Goal: Task Accomplishment & Management: Manage account settings

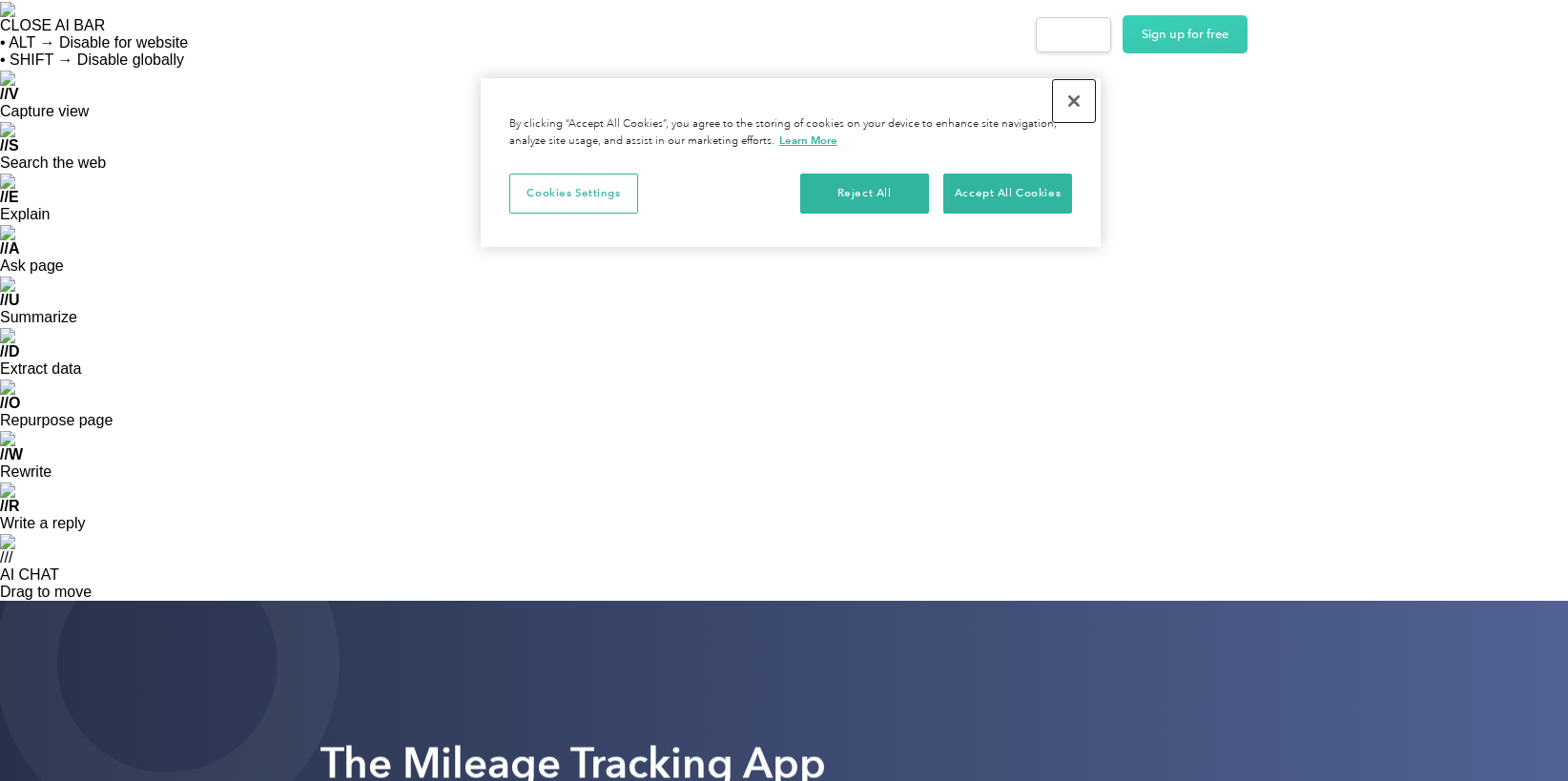
click at [1079, 100] on button "Close" at bounding box center [1074, 101] width 42 height 42
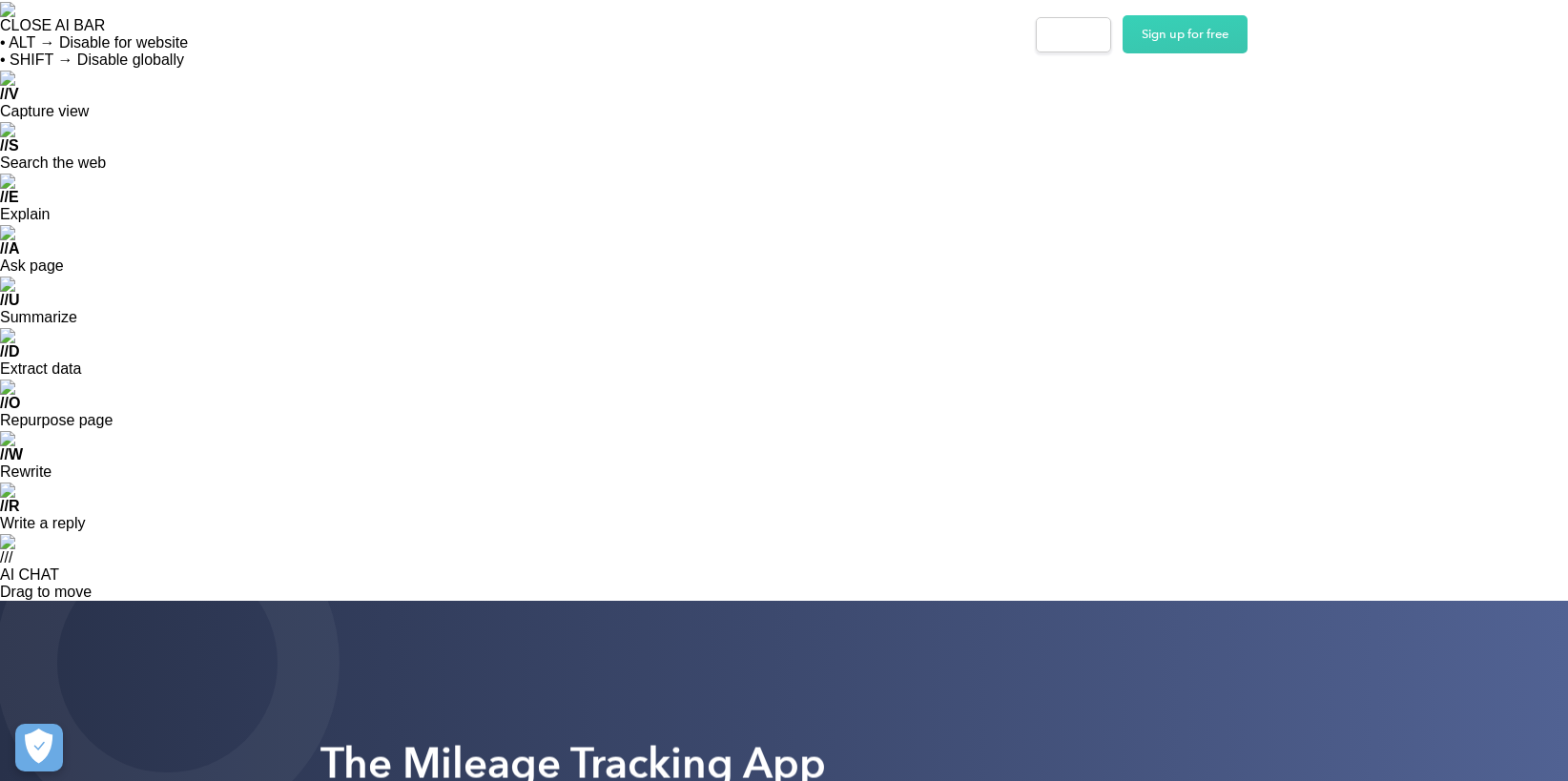
click at [1079, 15] on div "Solutions For companies Easy vehicle reimbursements For self-employed Maximize …" at bounding box center [879, 35] width 739 height 39
click at [1062, 37] on div "Login" at bounding box center [1073, 35] width 36 height 24
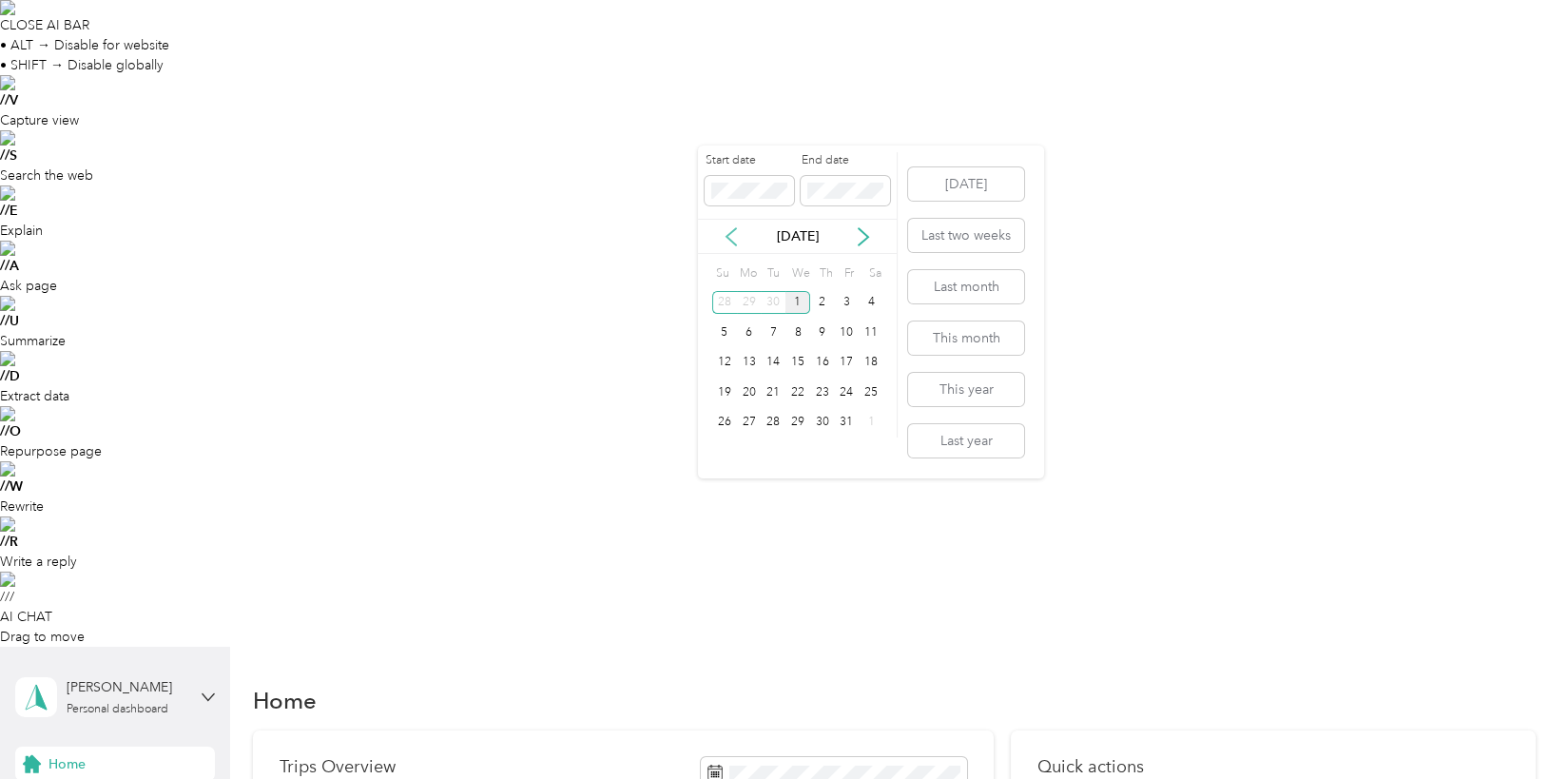
click at [735, 235] on icon at bounding box center [732, 237] width 19 height 19
click at [779, 421] on div "30" at bounding box center [773, 422] width 25 height 24
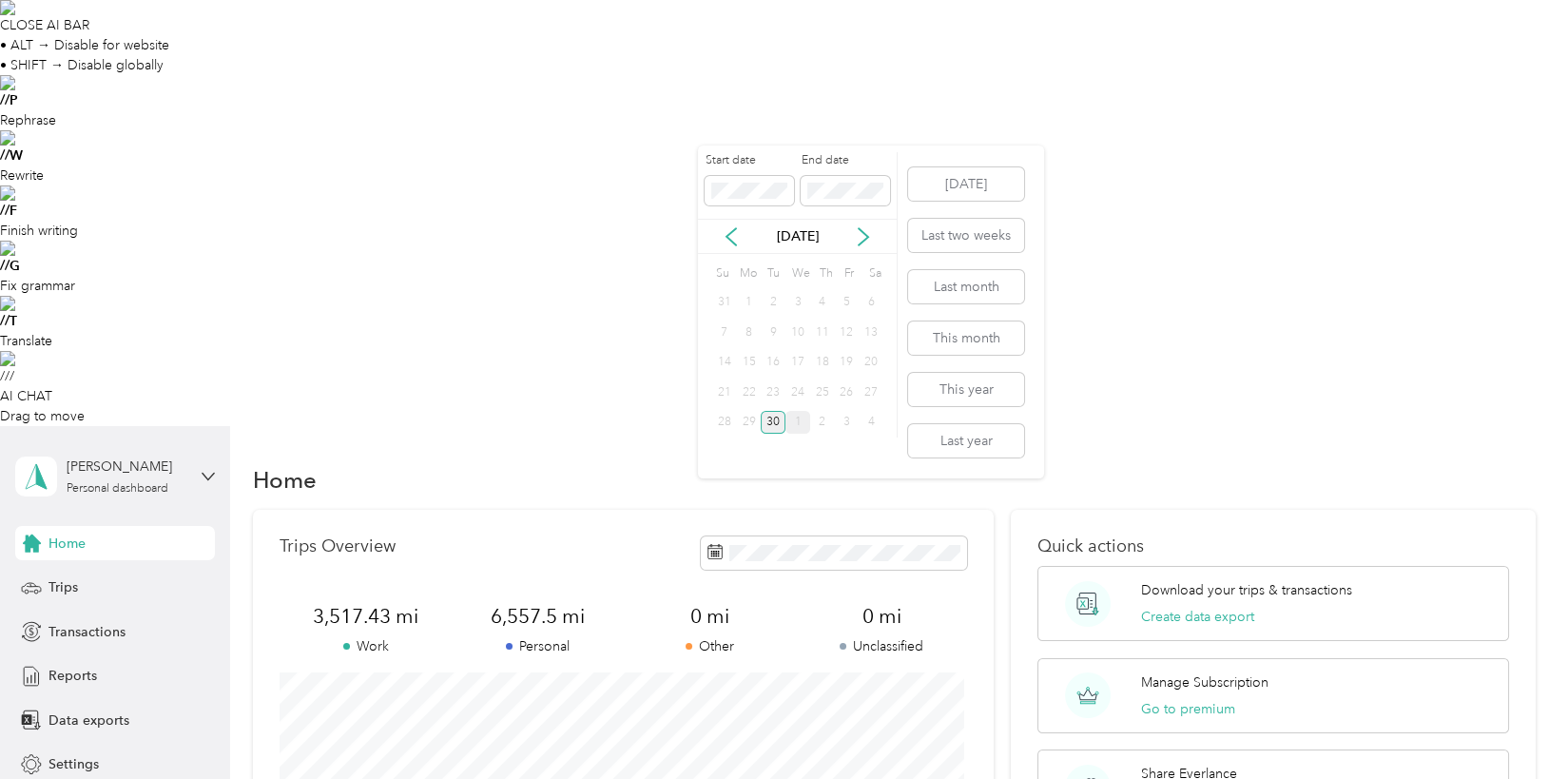
click at [778, 423] on div "30" at bounding box center [773, 422] width 25 height 24
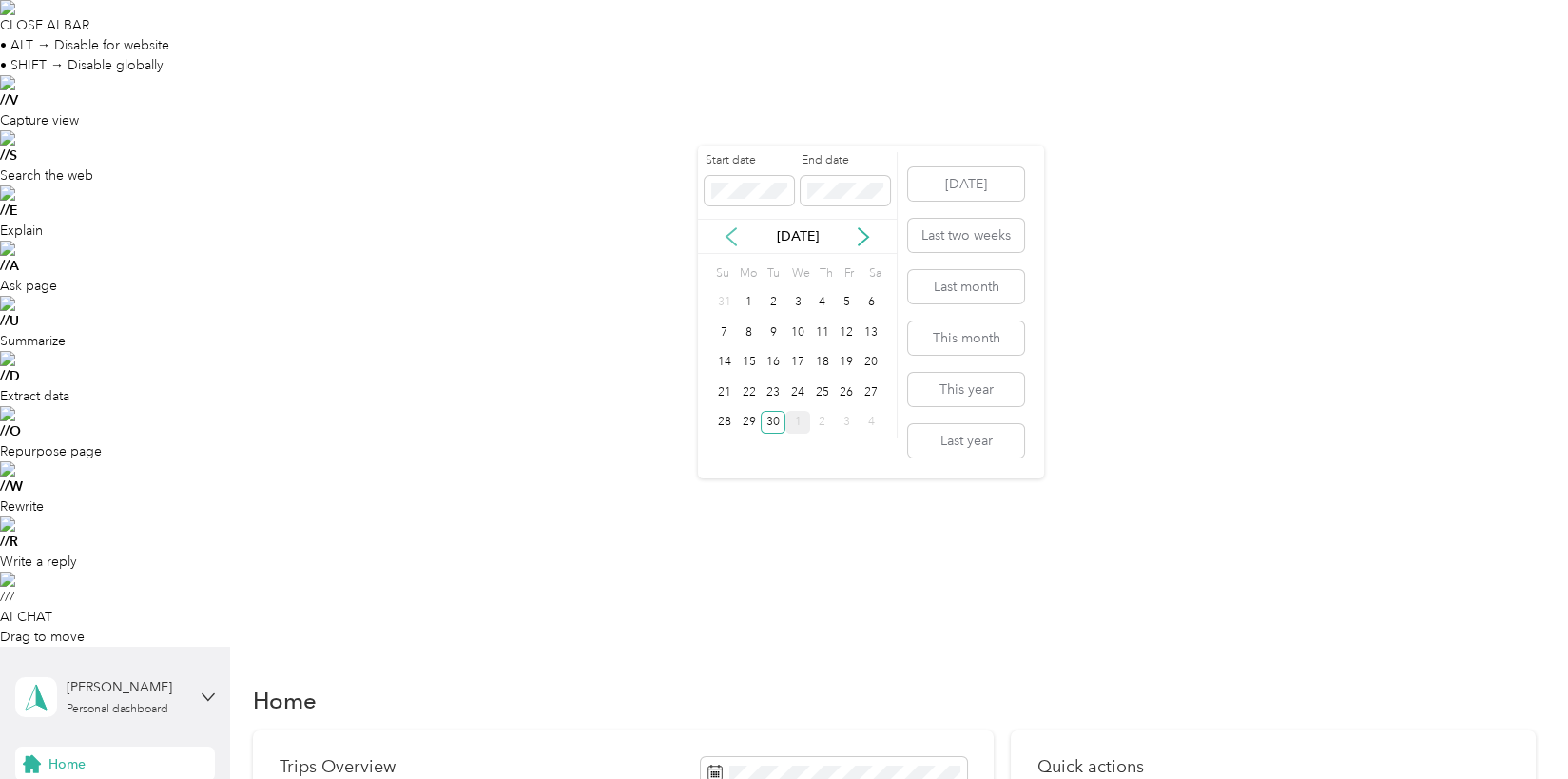
click at [738, 239] on icon at bounding box center [732, 237] width 19 height 19
click at [776, 295] on div "1" at bounding box center [773, 303] width 25 height 24
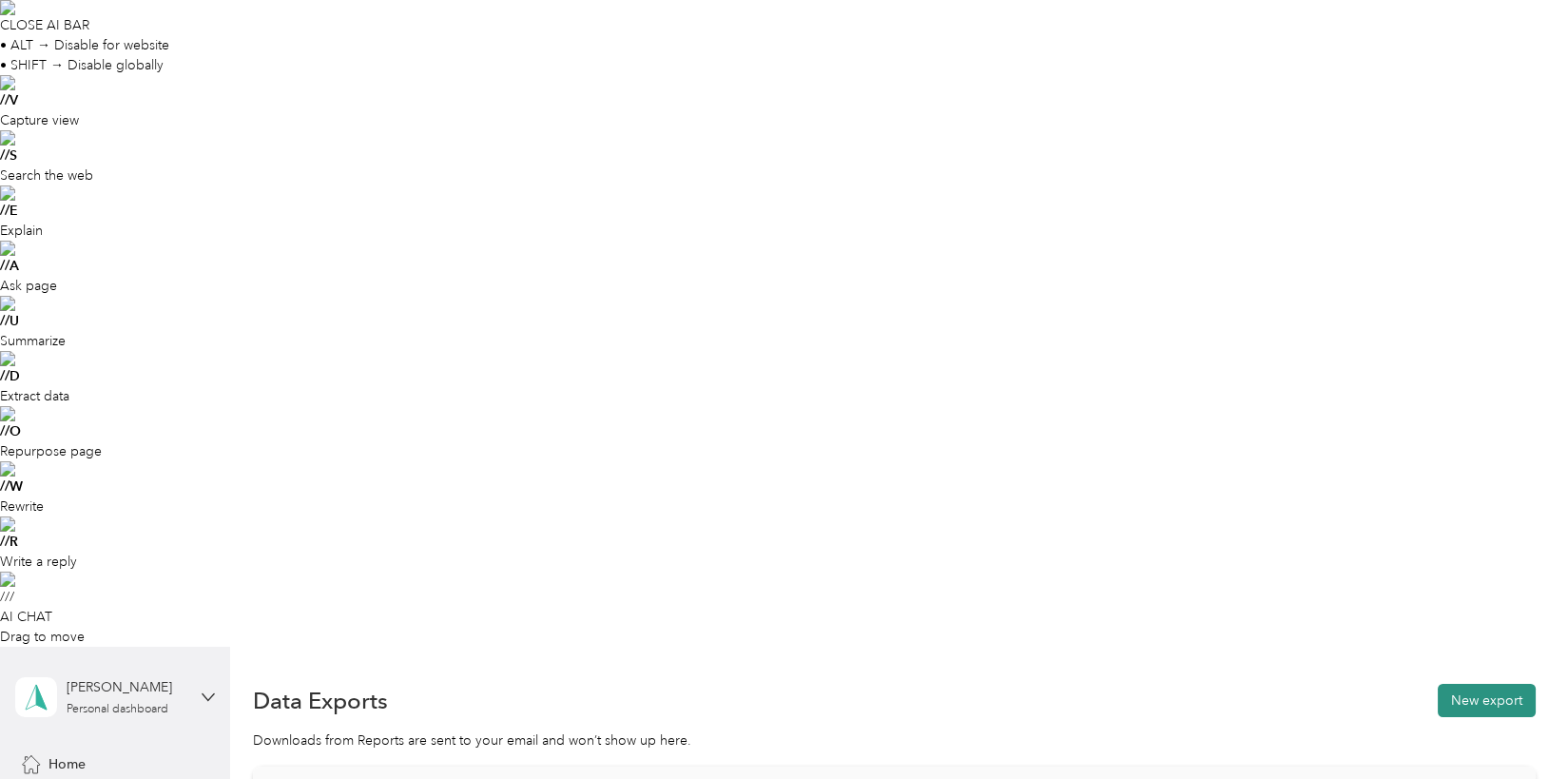
click at [1480, 684] on button "New export" at bounding box center [1486, 700] width 98 height 34
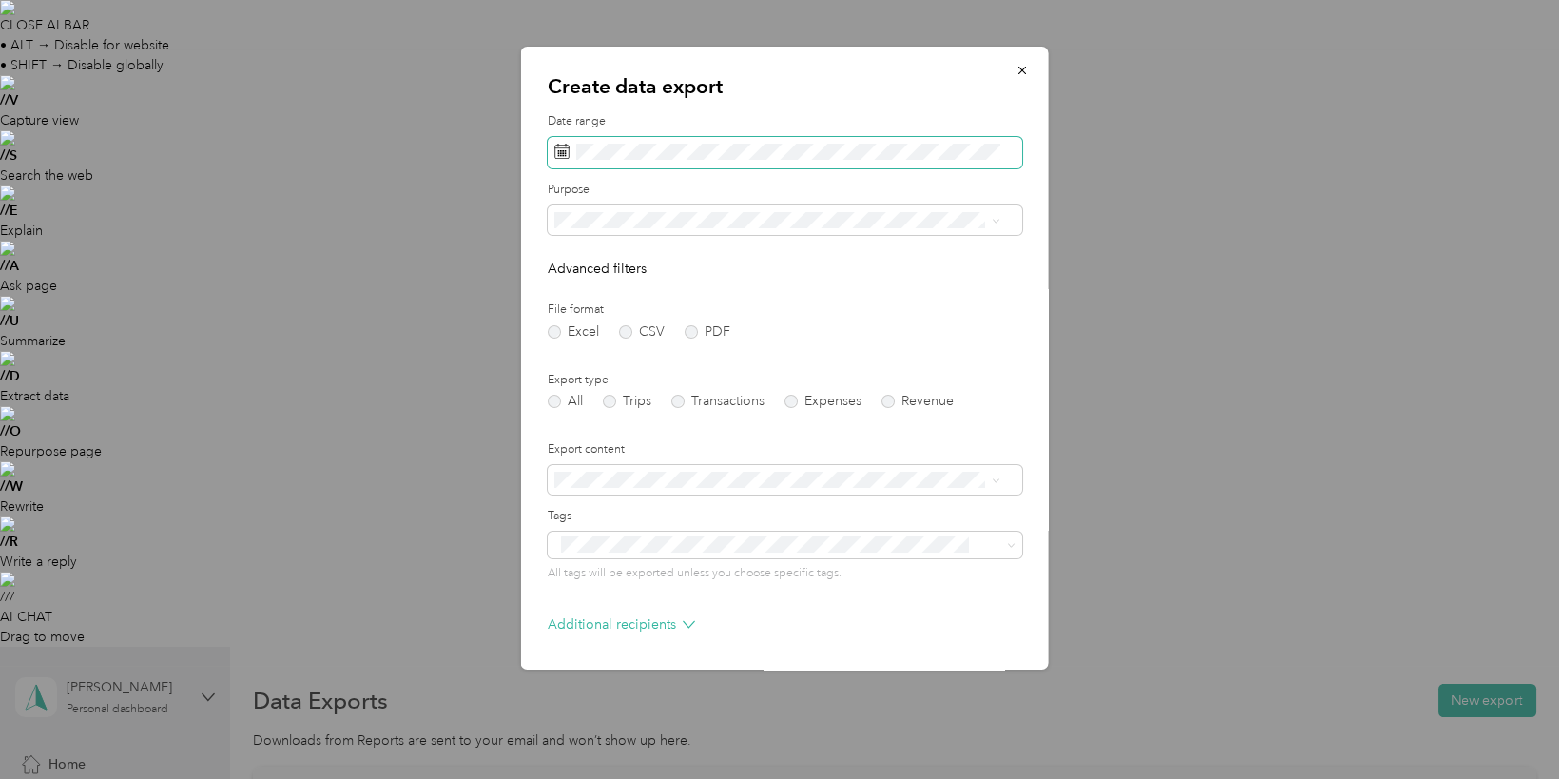
click at [792, 166] on span at bounding box center [784, 153] width 475 height 33
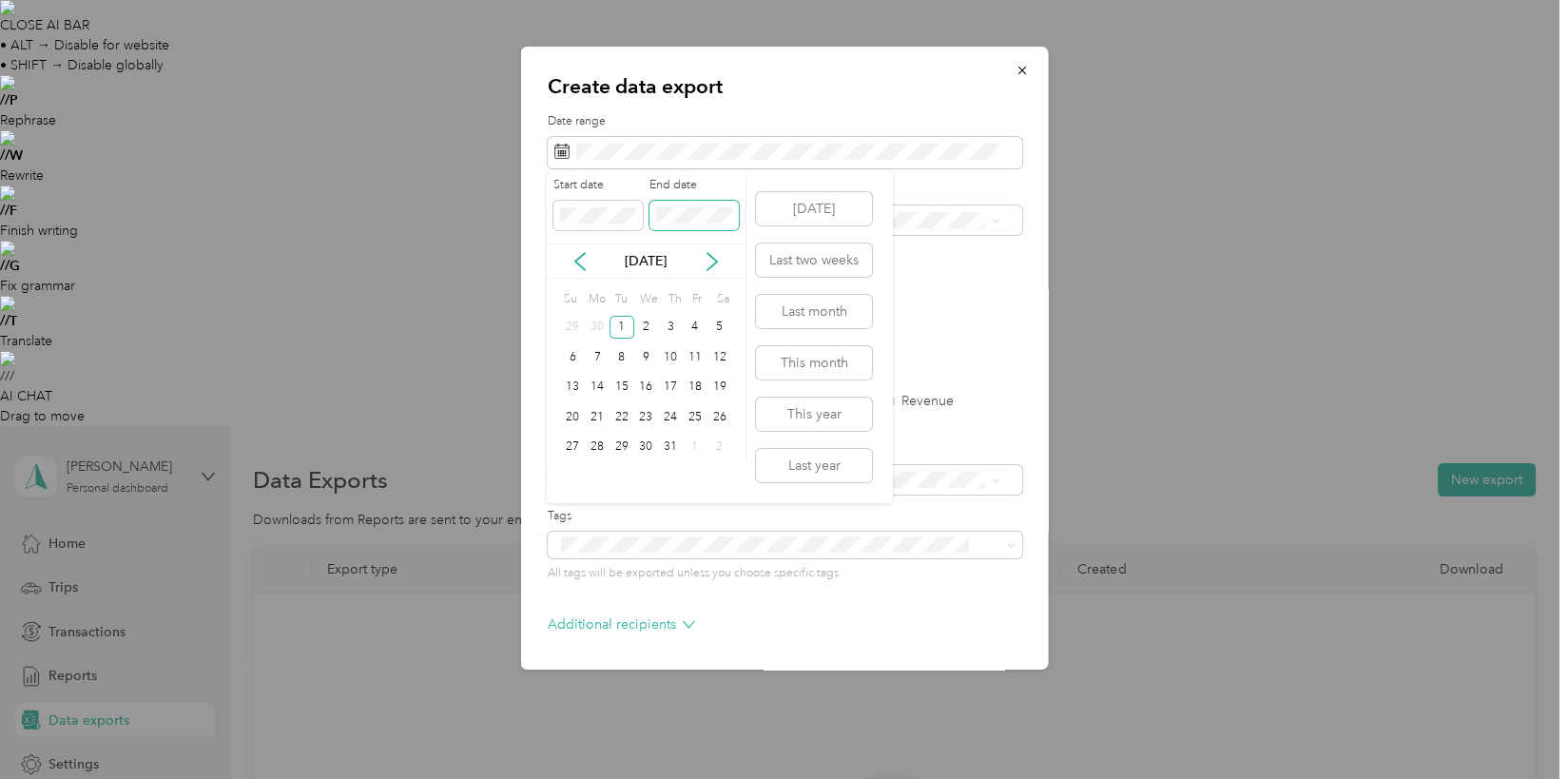
click at [660, 205] on span at bounding box center [694, 216] width 89 height 31
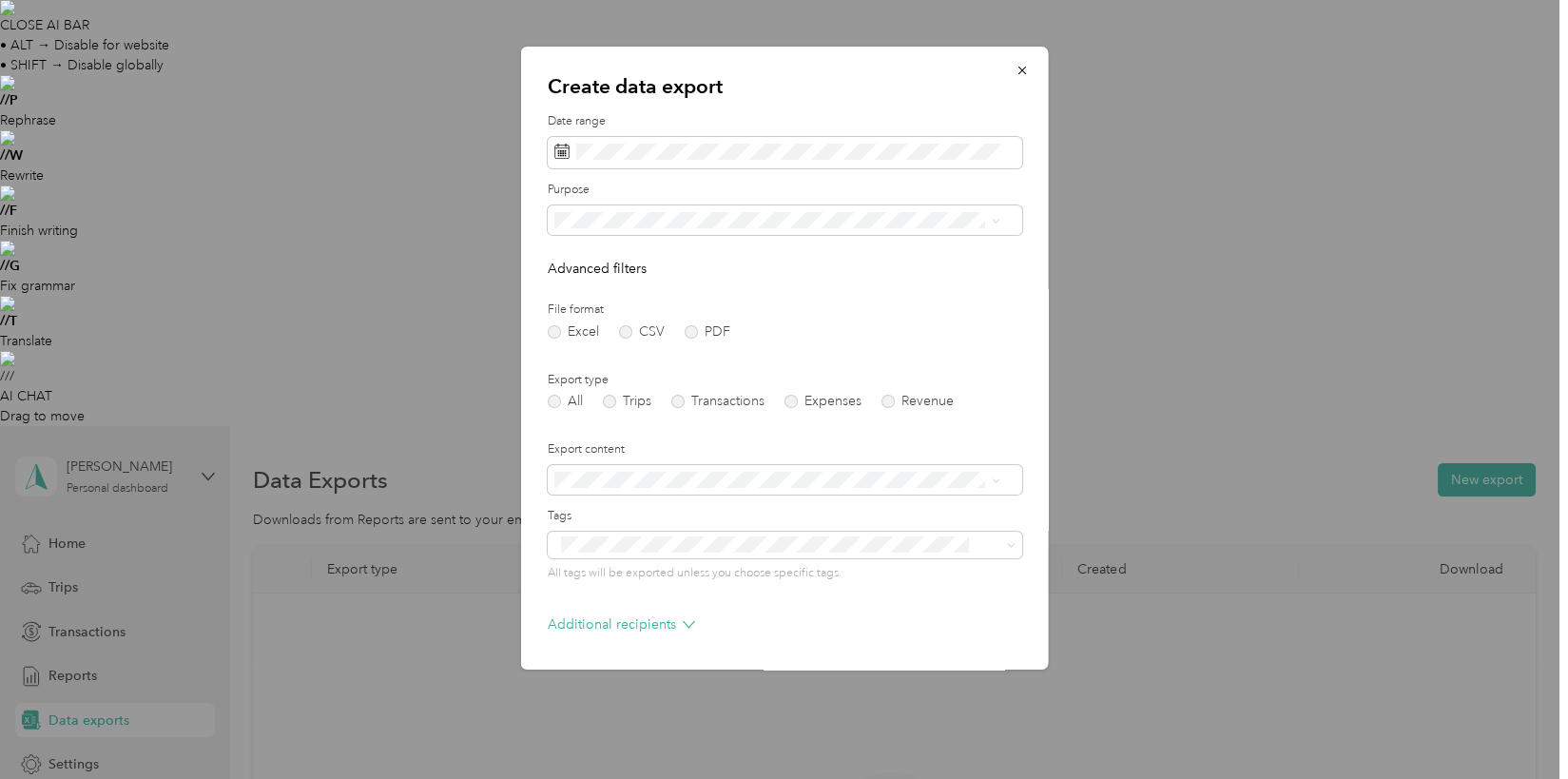
click at [945, 284] on form "Date range Purpose Advanced filters File format Excel CSV PDF Export type All T…" at bounding box center [784, 413] width 475 height 598
click at [955, 197] on label "Purpose" at bounding box center [784, 190] width 475 height 17
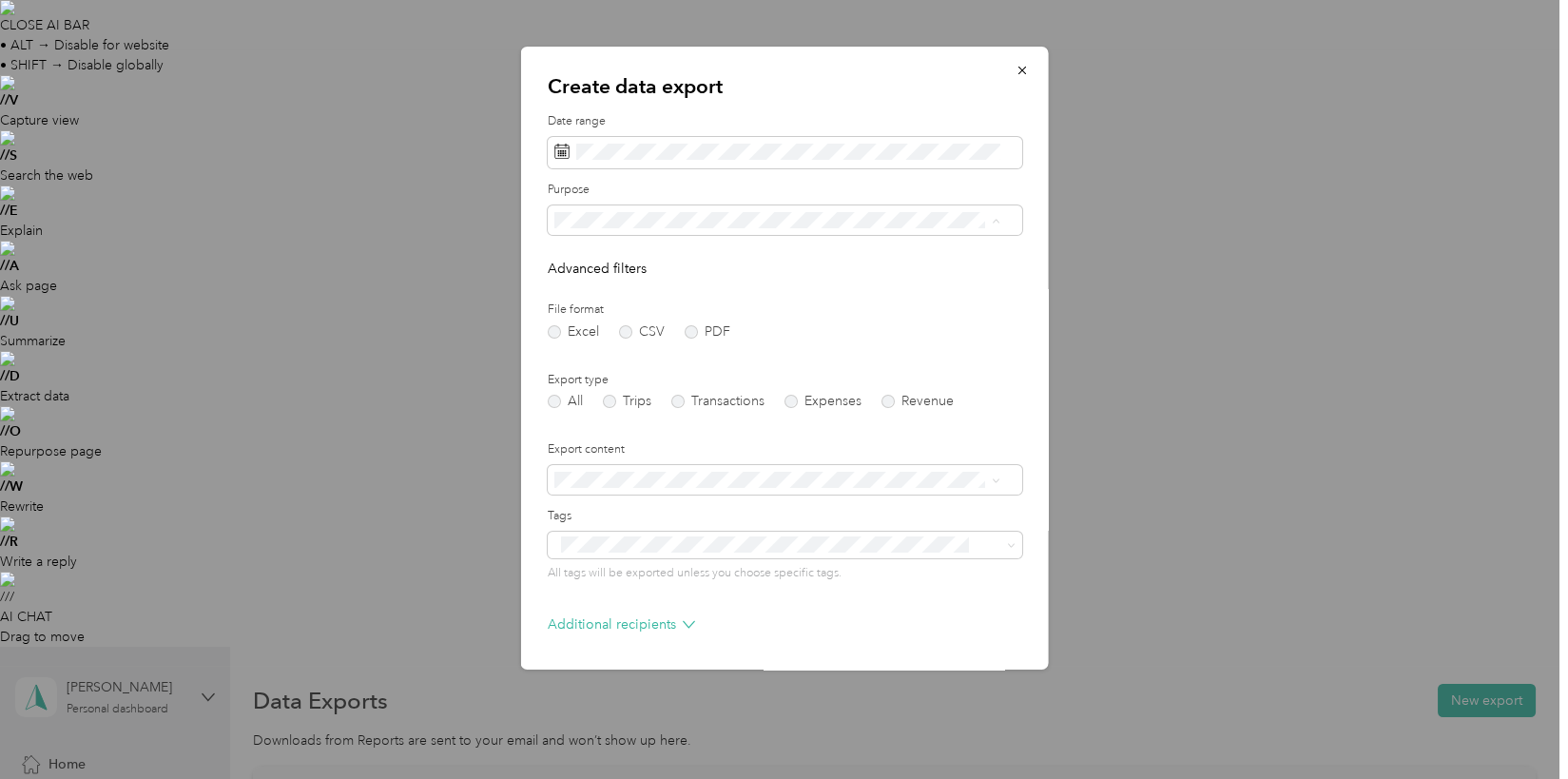
click at [647, 289] on div "Work" at bounding box center [777, 287] width 434 height 20
click at [819, 288] on form "Date range Purpose Advanced filters File format Excel CSV PDF Export type All T…" at bounding box center [784, 413] width 475 height 598
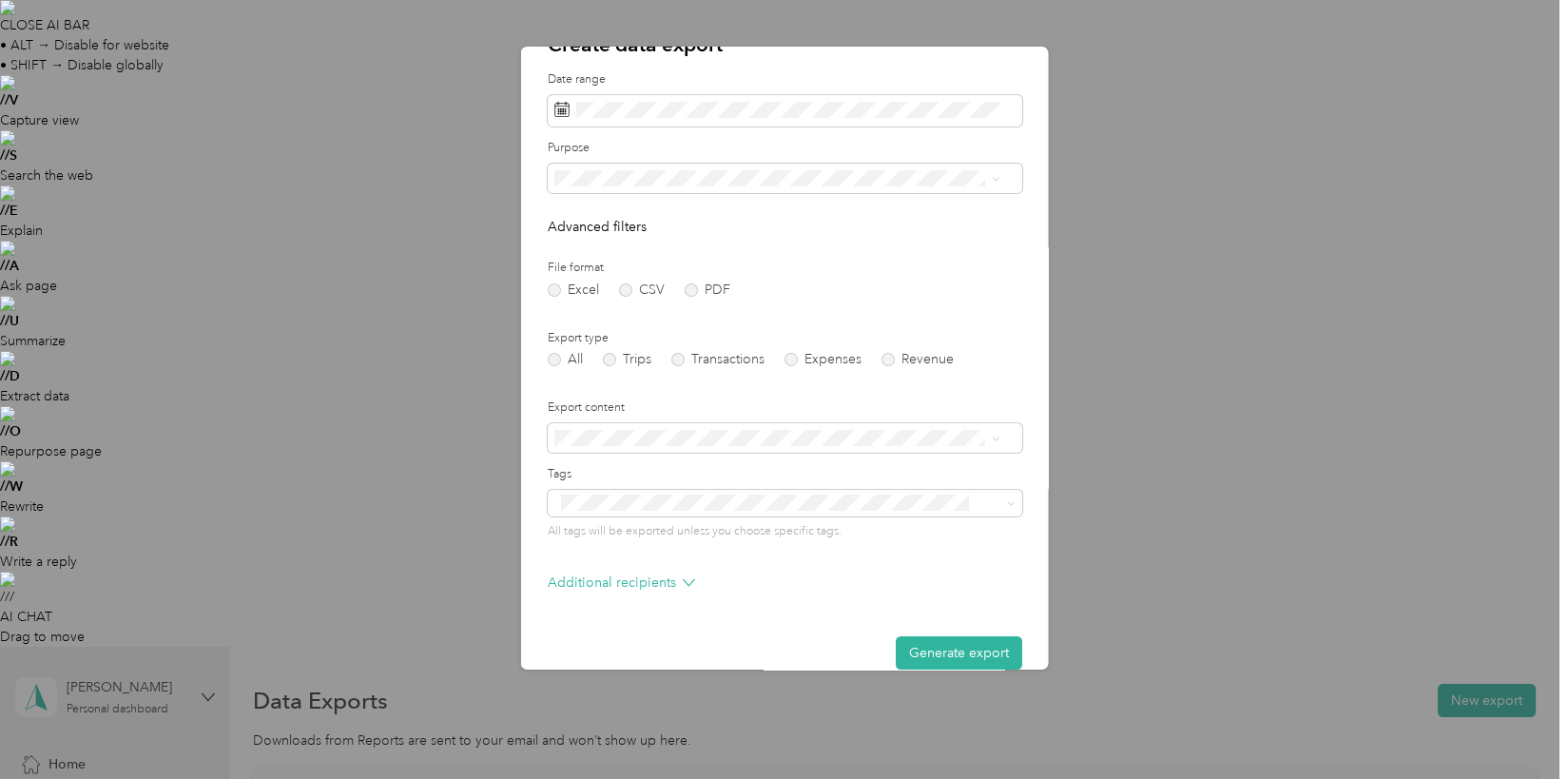
scroll to position [67, 0]
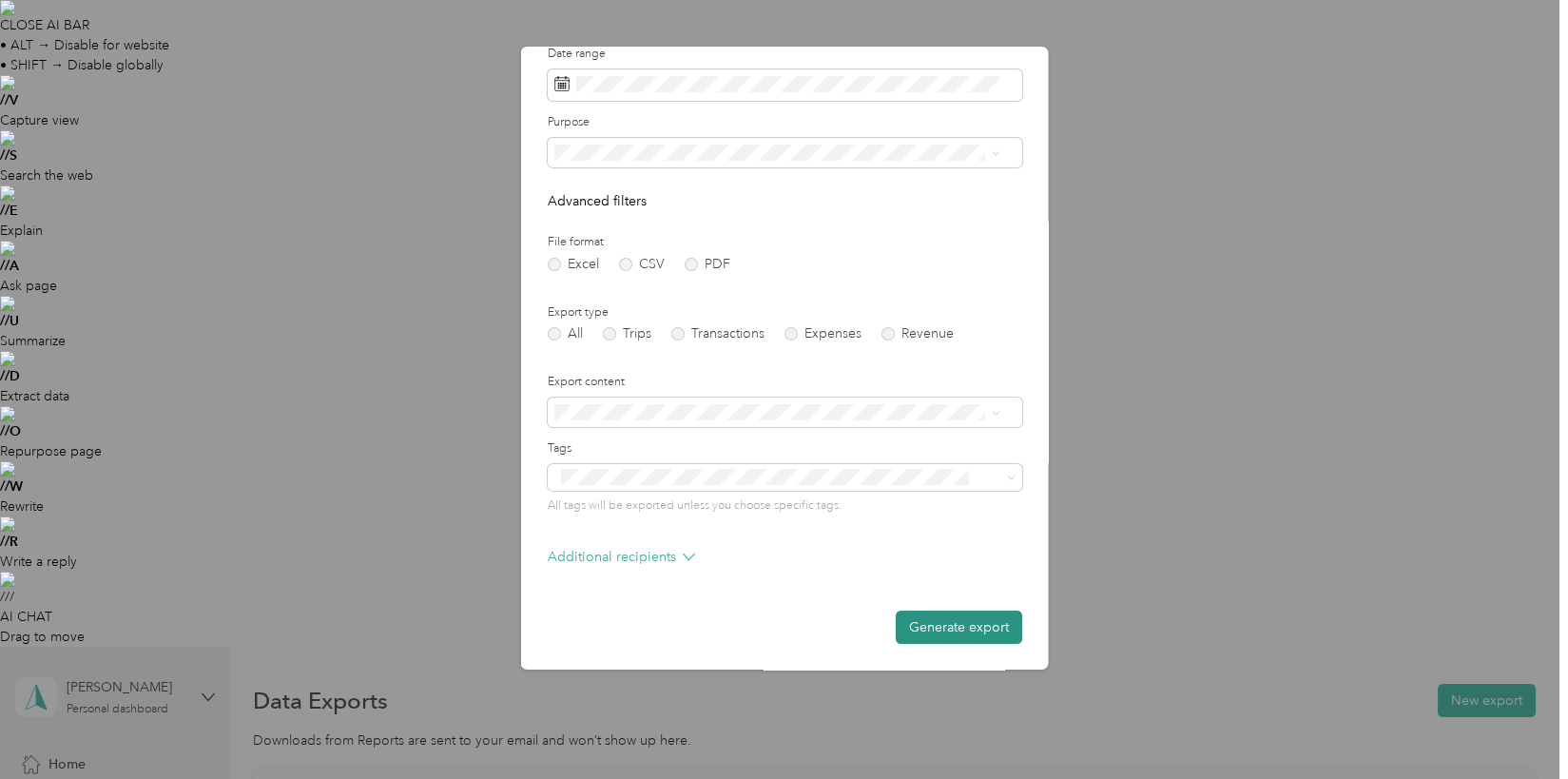
click at [957, 627] on button "Generate export" at bounding box center [958, 627] width 127 height 34
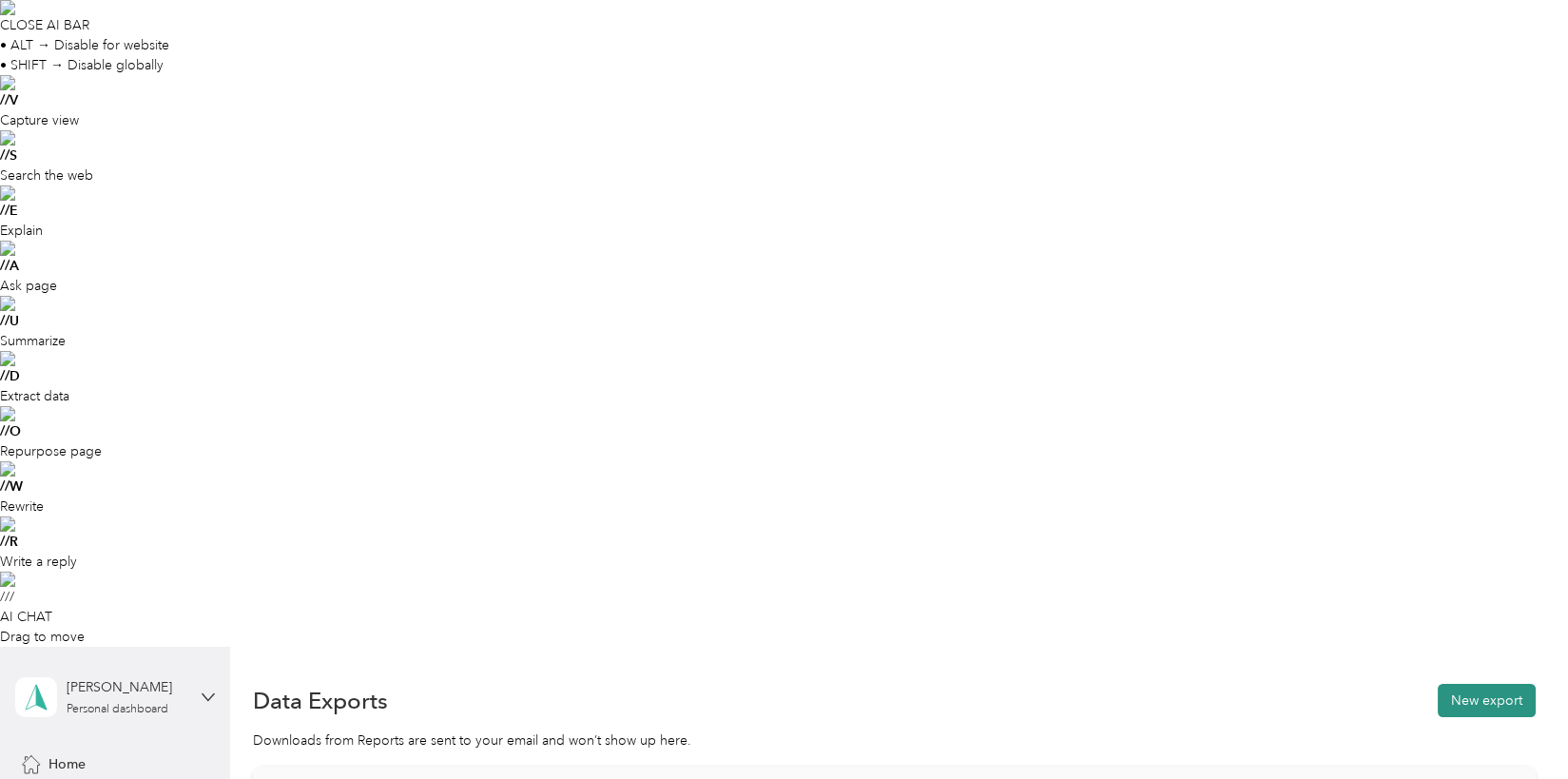
click at [1476, 684] on button "New export" at bounding box center [1486, 700] width 98 height 34
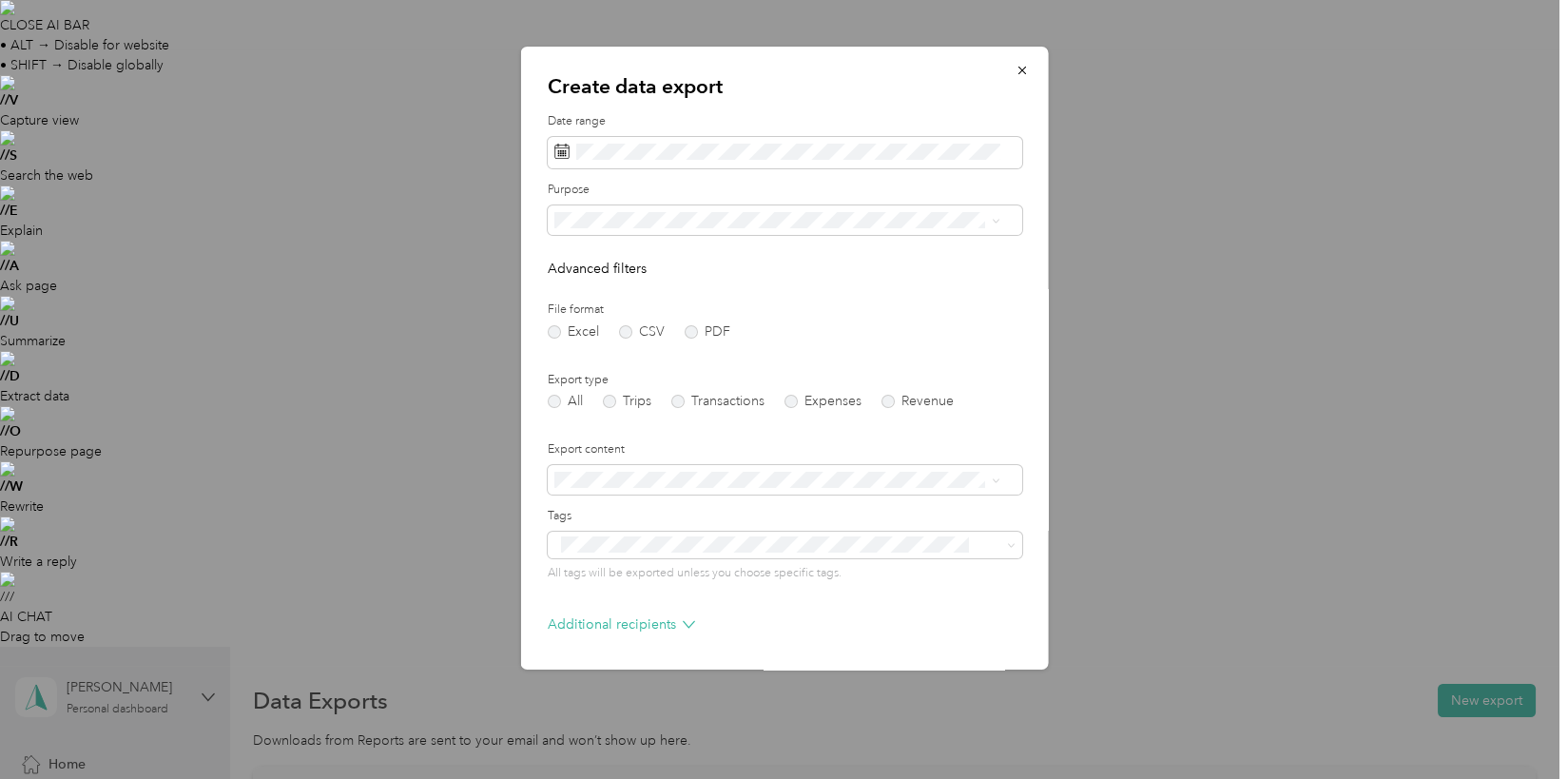
click at [958, 302] on label "File format" at bounding box center [784, 311] width 475 height 17
click at [602, 281] on div "Work" at bounding box center [777, 287] width 434 height 20
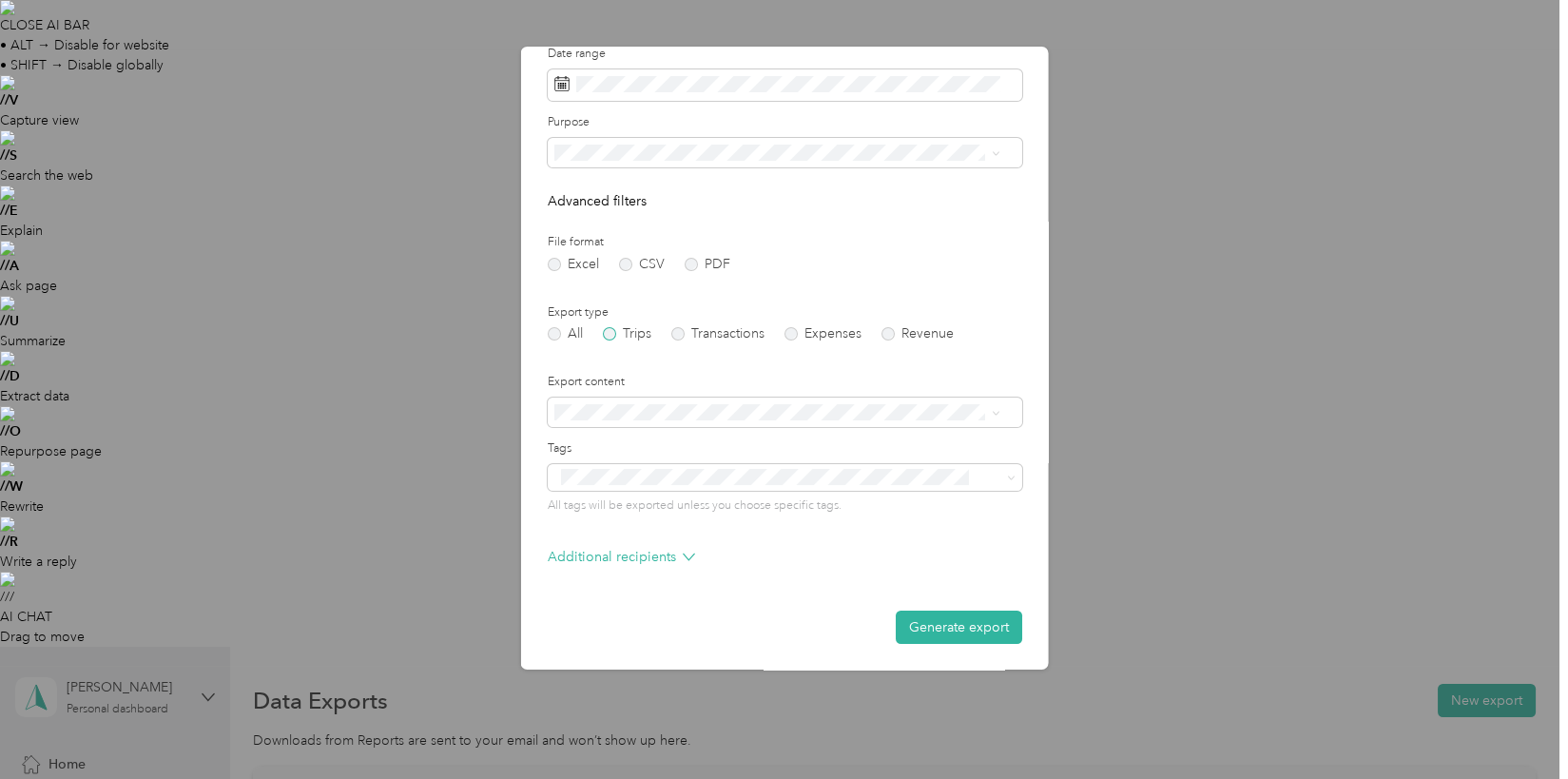
click at [610, 330] on label "Trips" at bounding box center [626, 334] width 48 height 13
click at [944, 631] on button "Generate export" at bounding box center [958, 627] width 127 height 34
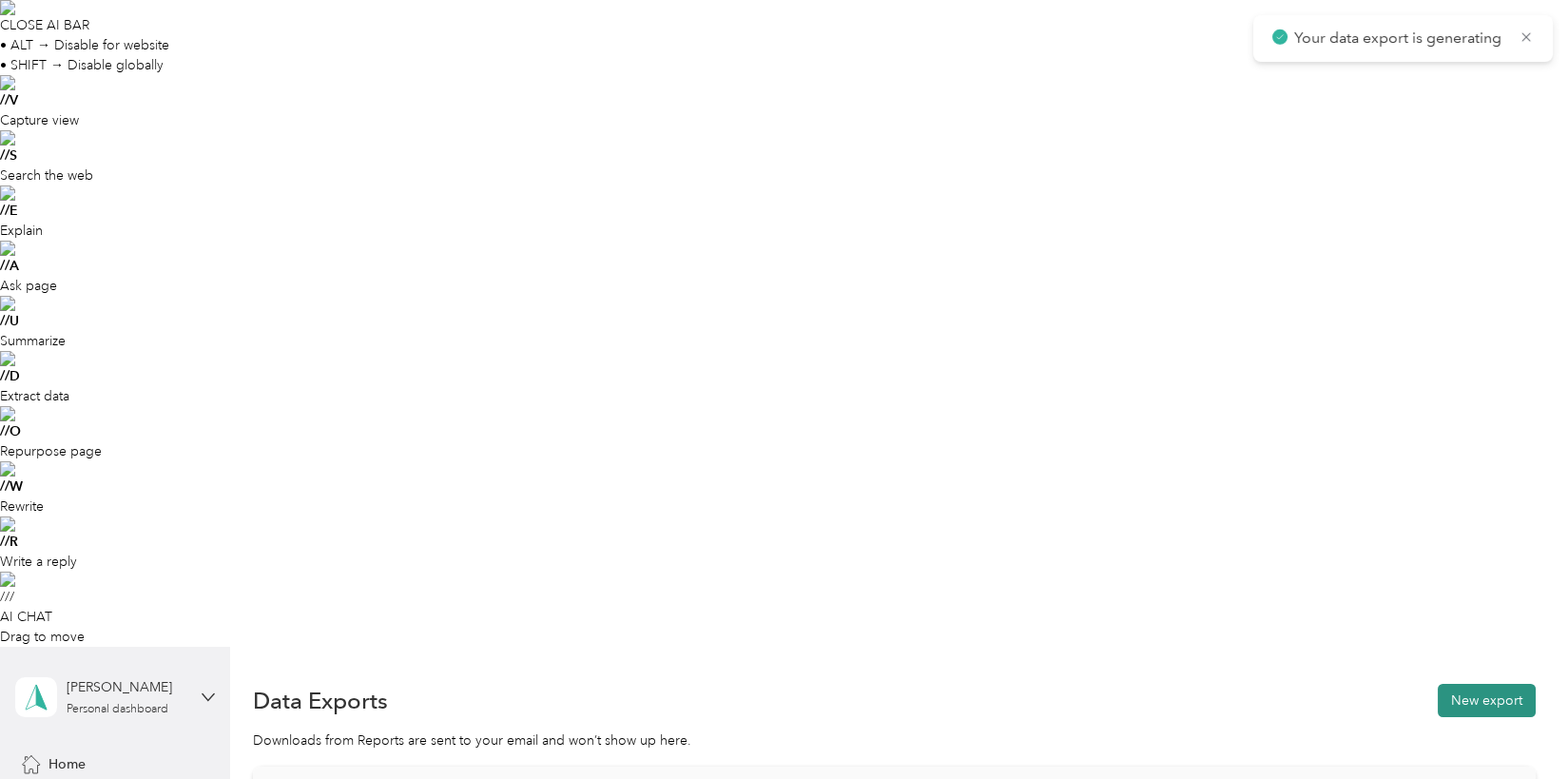
click at [1475, 684] on button "New export" at bounding box center [1486, 700] width 98 height 34
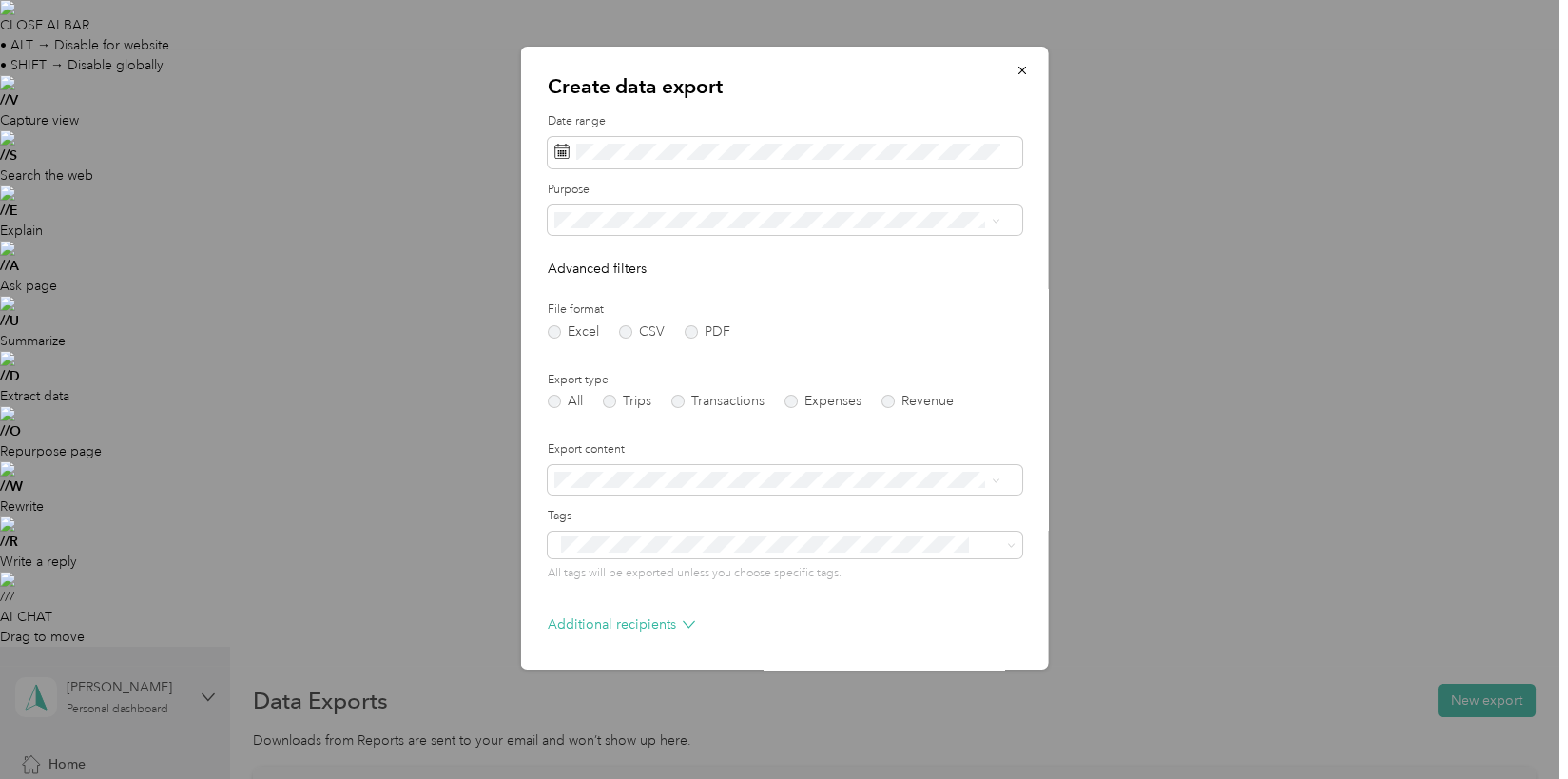
click at [947, 179] on form "Date range Purpose Advanced filters File format Excel CSV PDF Export type All T…" at bounding box center [784, 413] width 475 height 598
click at [593, 137] on span at bounding box center [784, 153] width 475 height 33
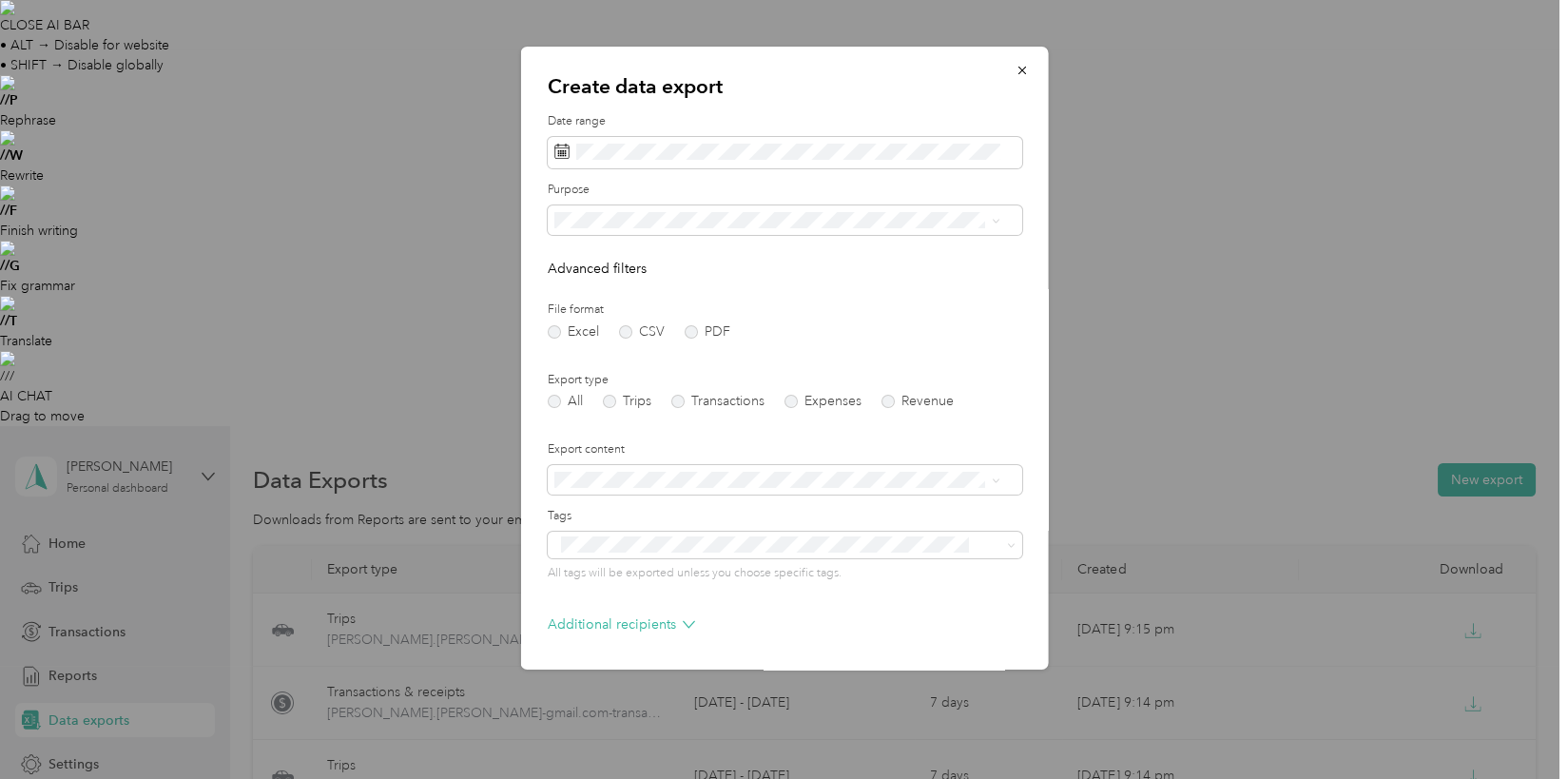
click at [954, 311] on label "File format" at bounding box center [784, 311] width 475 height 17
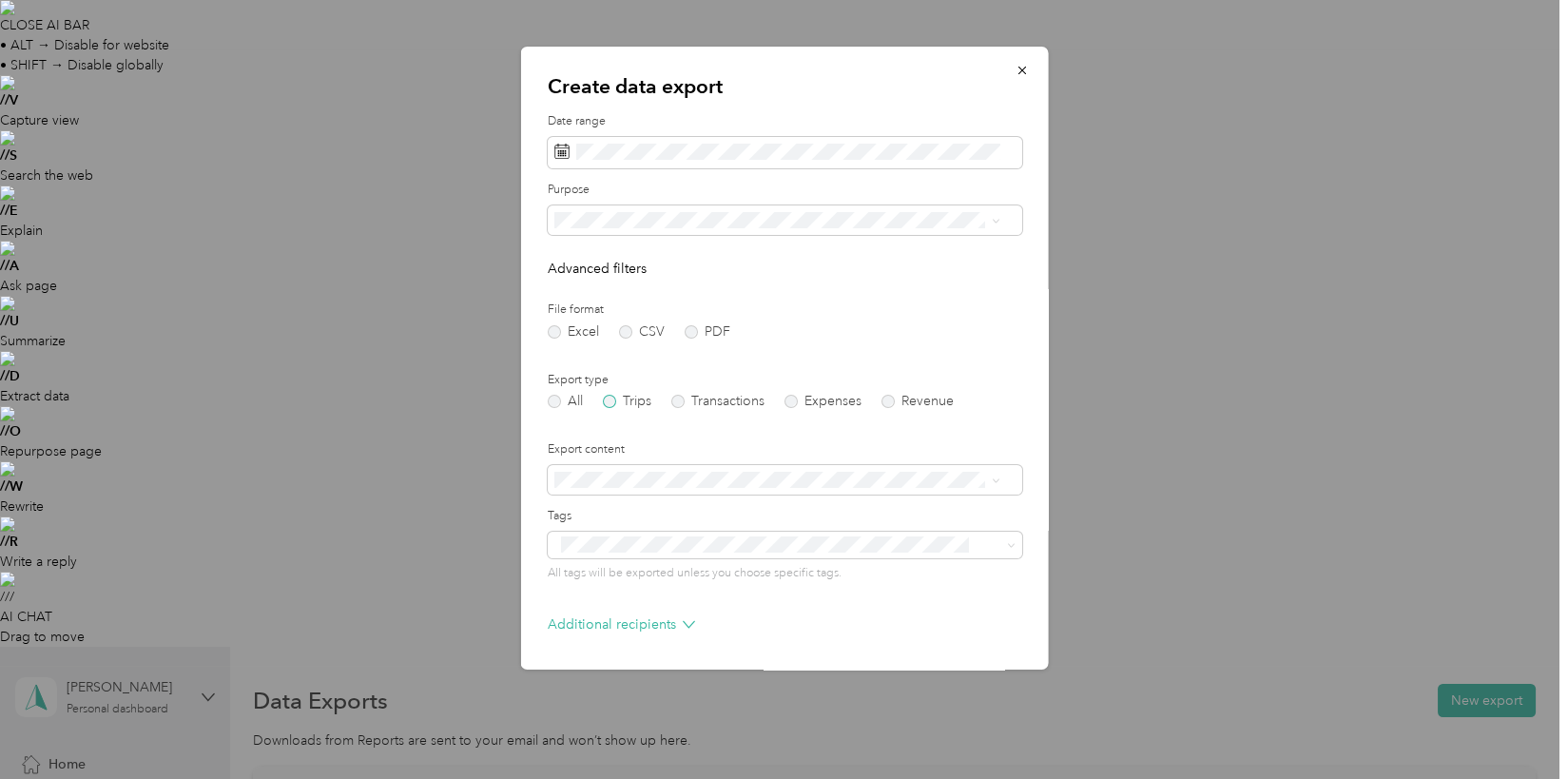
click at [639, 394] on label "Trips" at bounding box center [626, 401] width 48 height 13
click at [579, 233] on span at bounding box center [784, 221] width 475 height 31
click at [593, 210] on span at bounding box center [784, 221] width 475 height 31
click at [610, 289] on div "Work" at bounding box center [777, 287] width 434 height 20
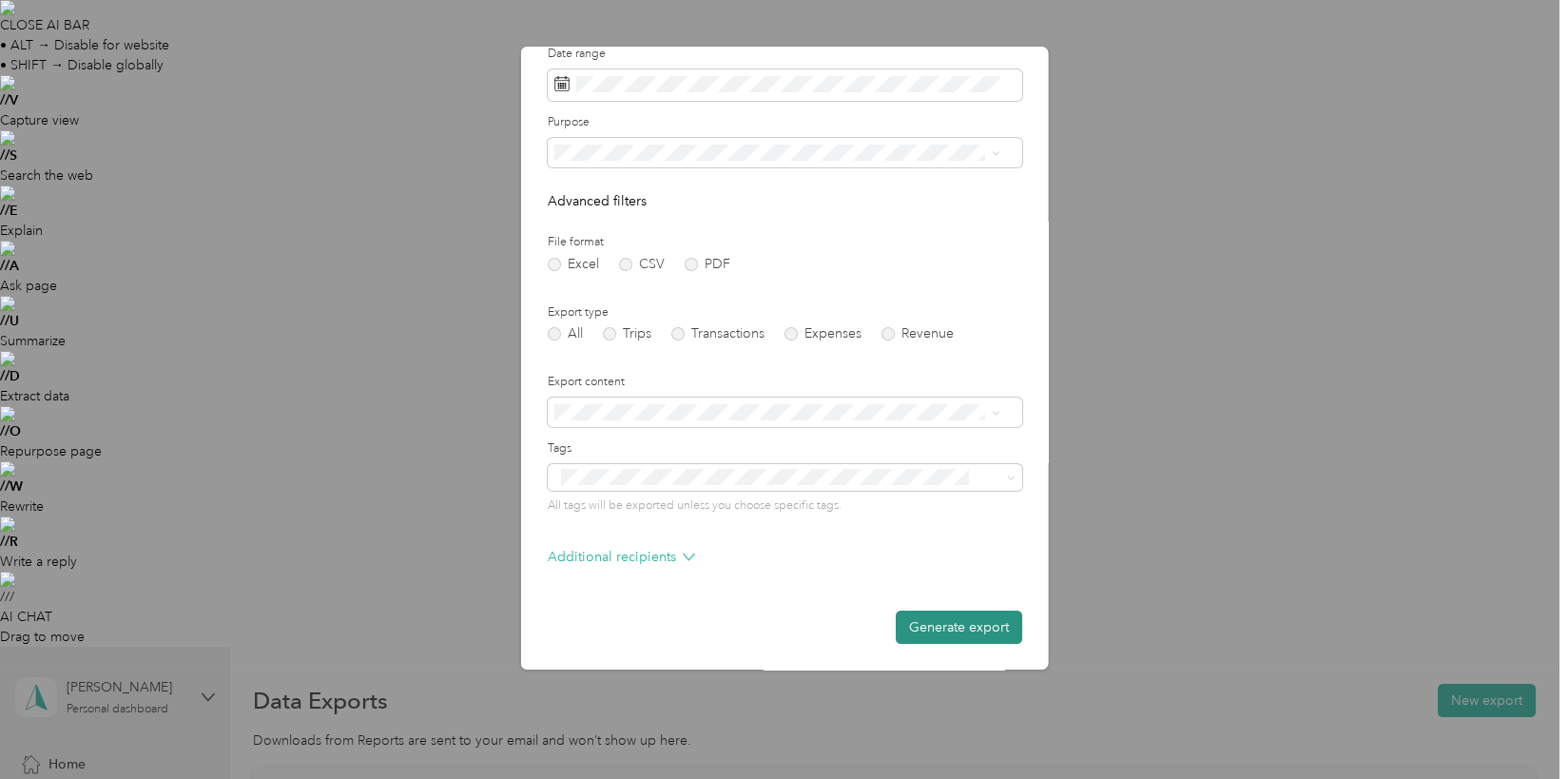
click at [916, 630] on button "Generate export" at bounding box center [958, 627] width 127 height 34
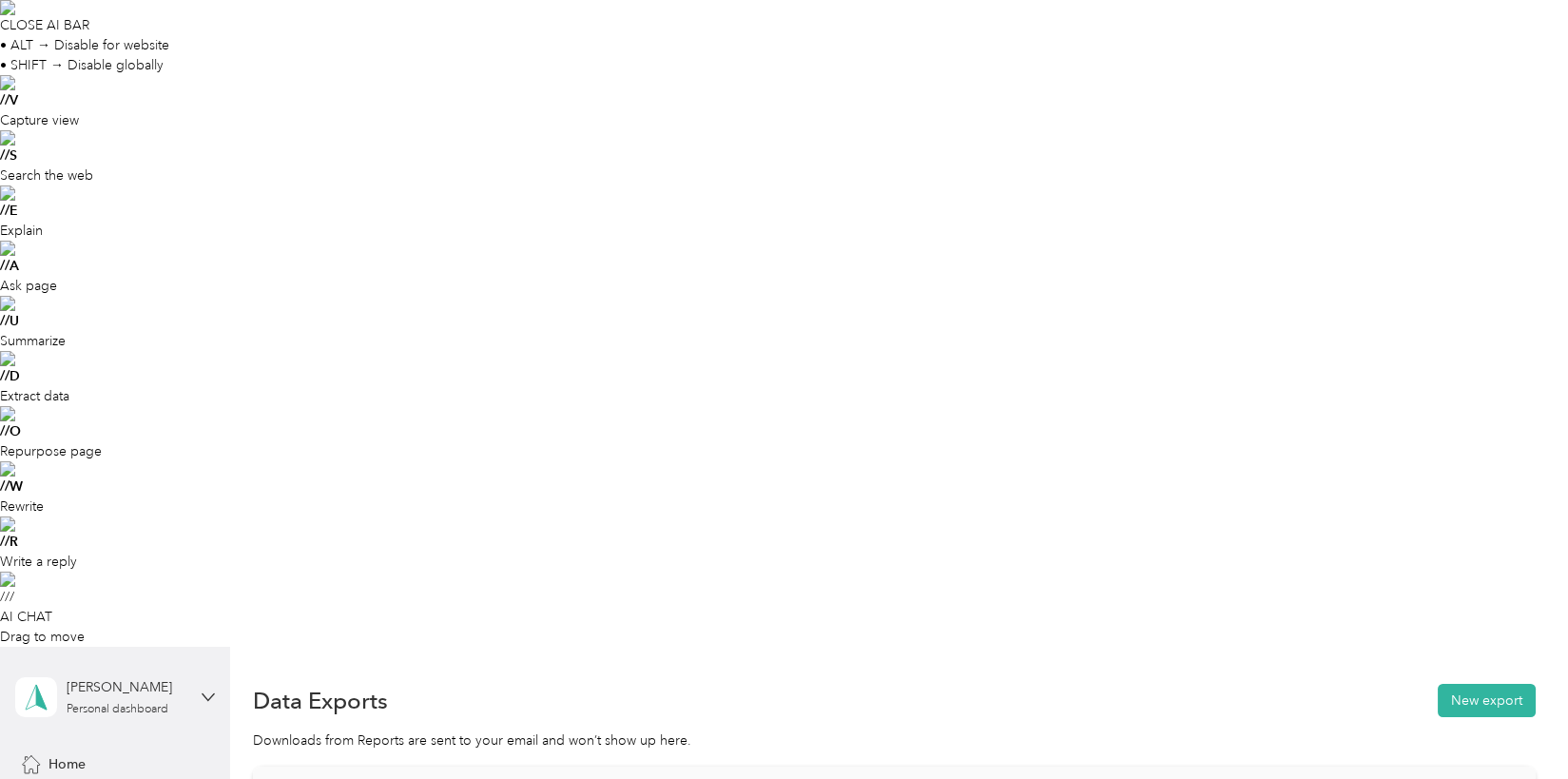
click at [1470, 684] on button "New export" at bounding box center [1486, 700] width 98 height 34
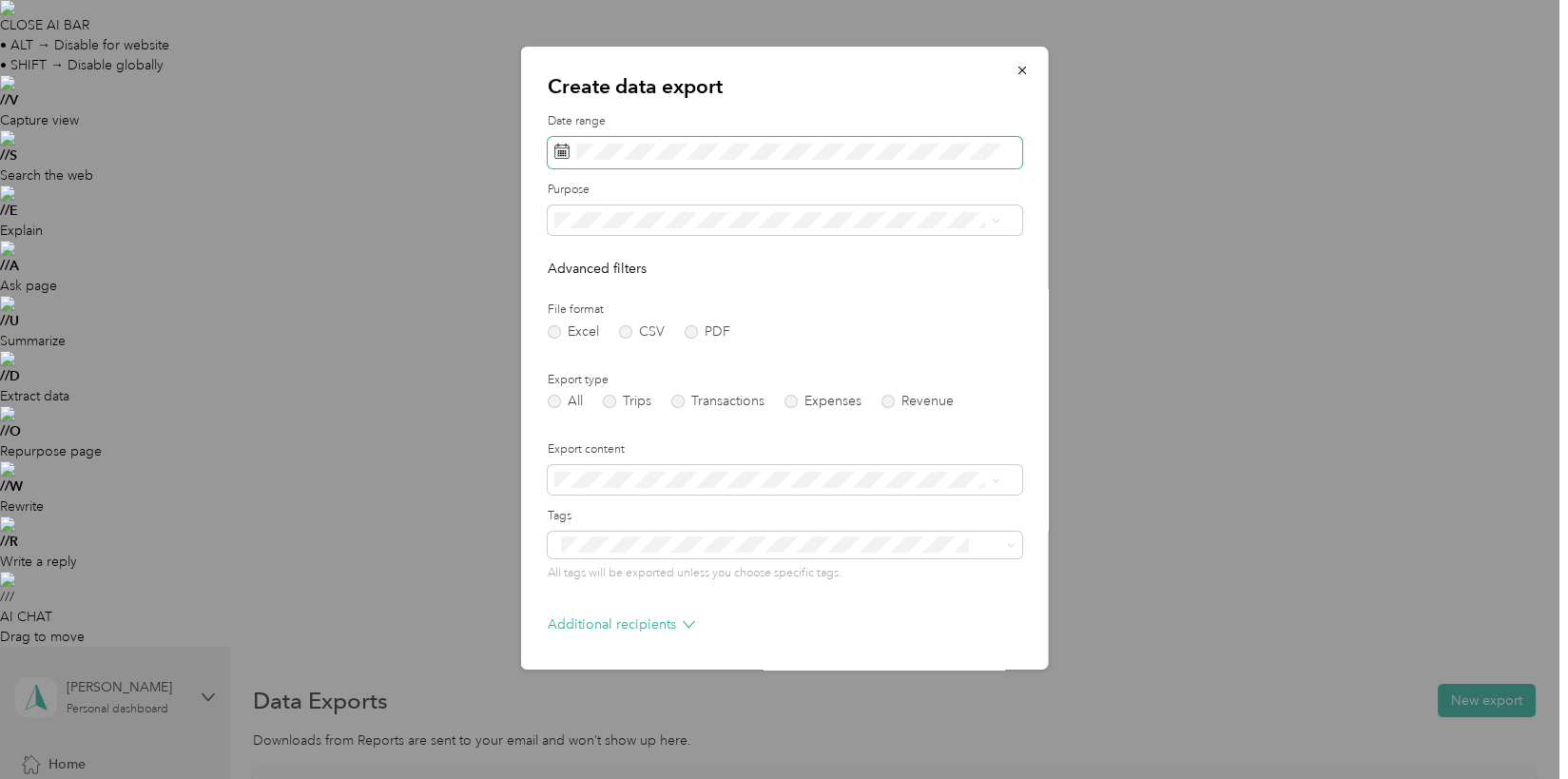
click at [616, 162] on span at bounding box center [784, 153] width 475 height 33
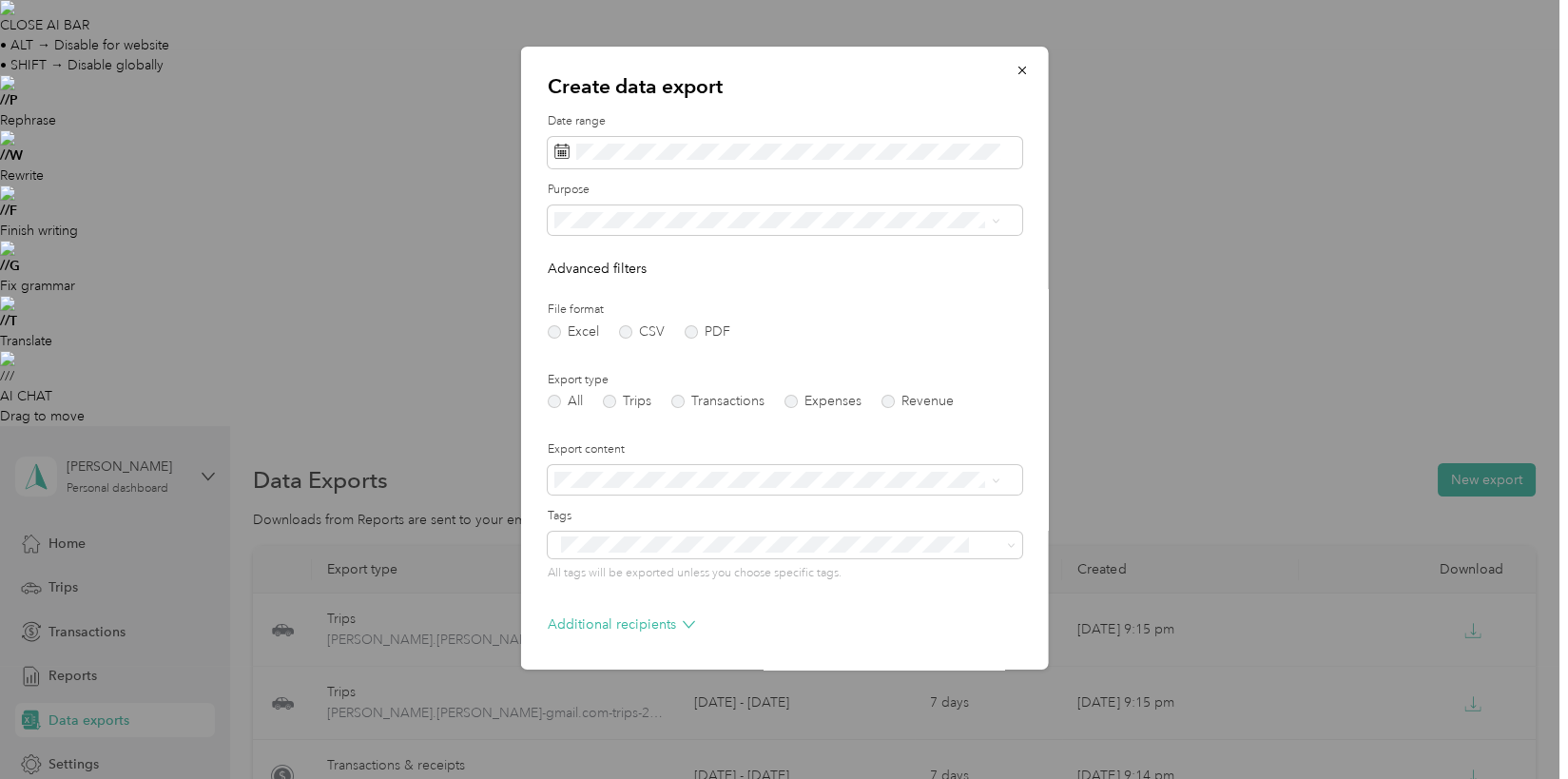
click at [1007, 297] on div "Create data export Date range Purpose Advanced filters File format Excel CSV PD…" at bounding box center [784, 358] width 528 height 623
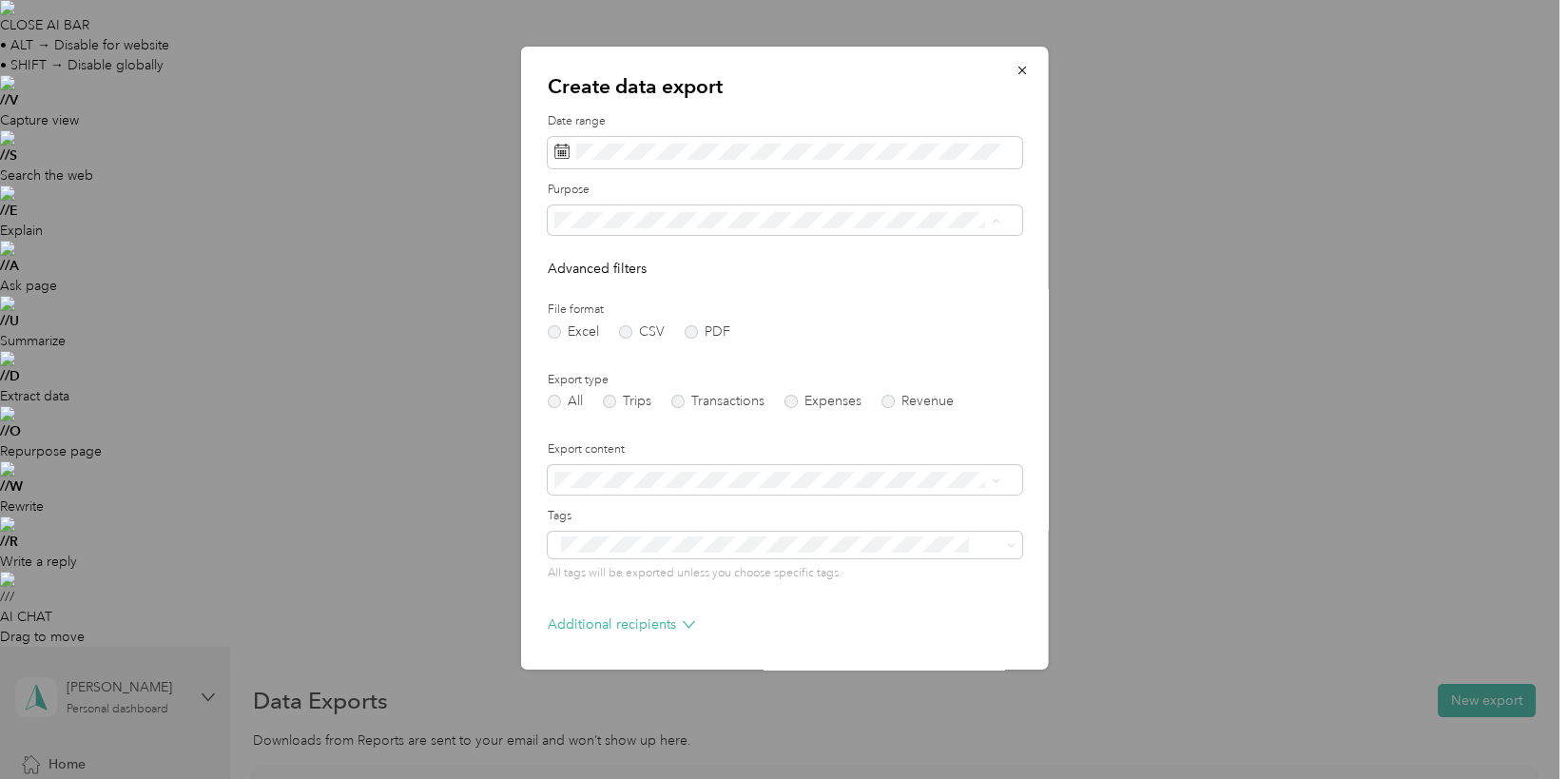
click at [661, 297] on li "Work" at bounding box center [777, 287] width 460 height 34
click at [620, 406] on label "Trips" at bounding box center [626, 401] width 48 height 13
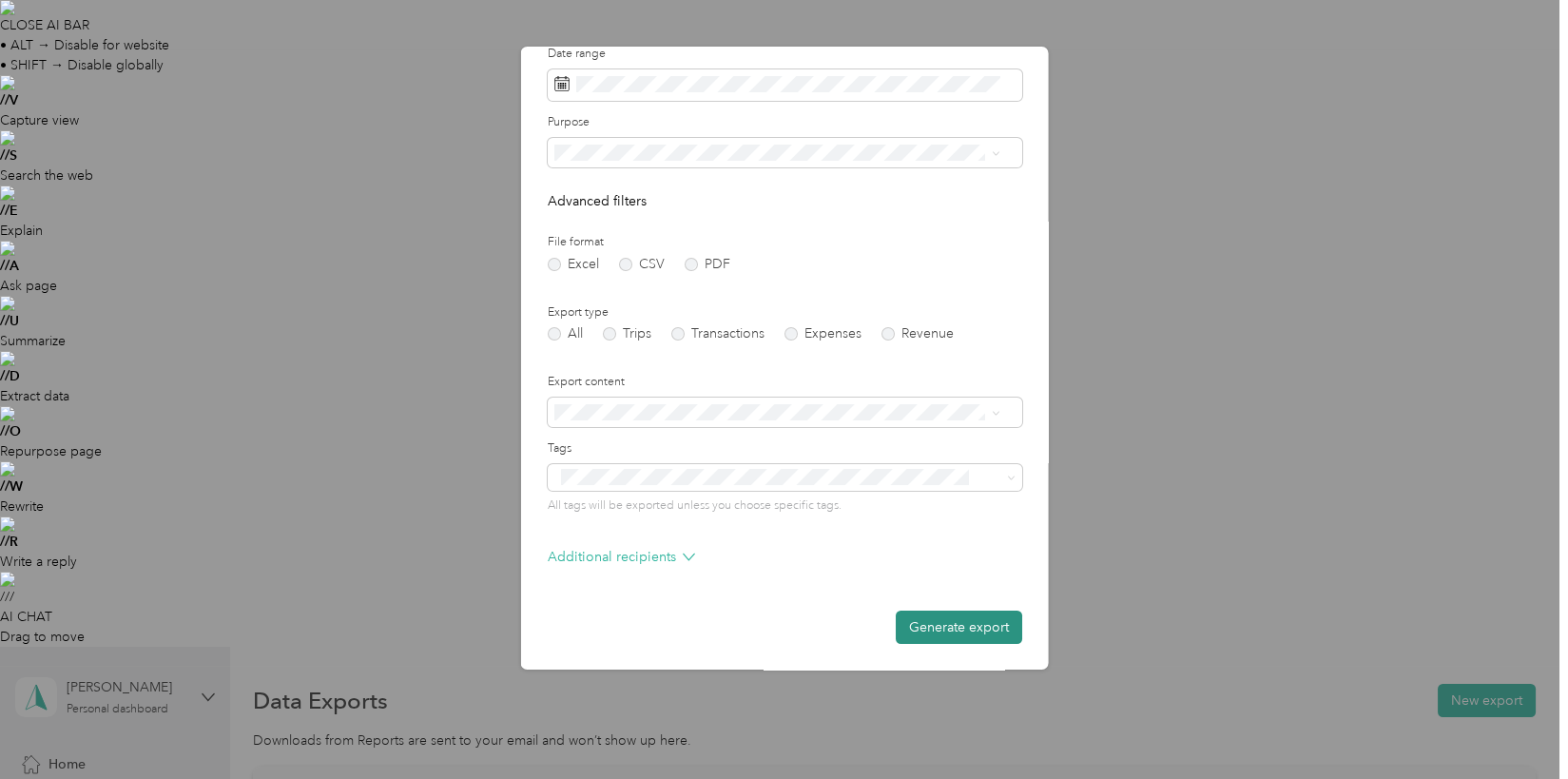
click at [956, 623] on button "Generate export" at bounding box center [958, 627] width 127 height 34
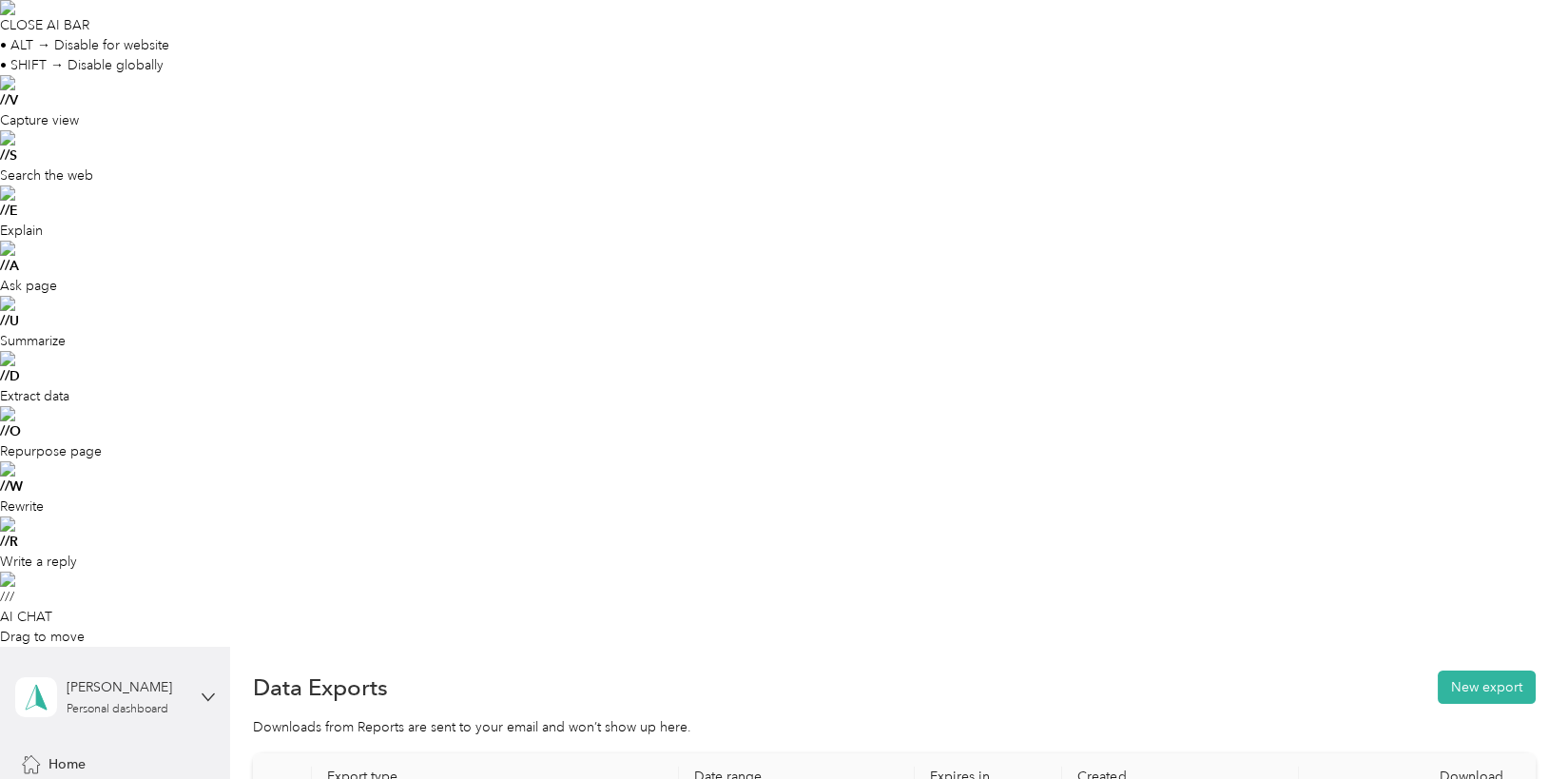
scroll to position [0, 0]
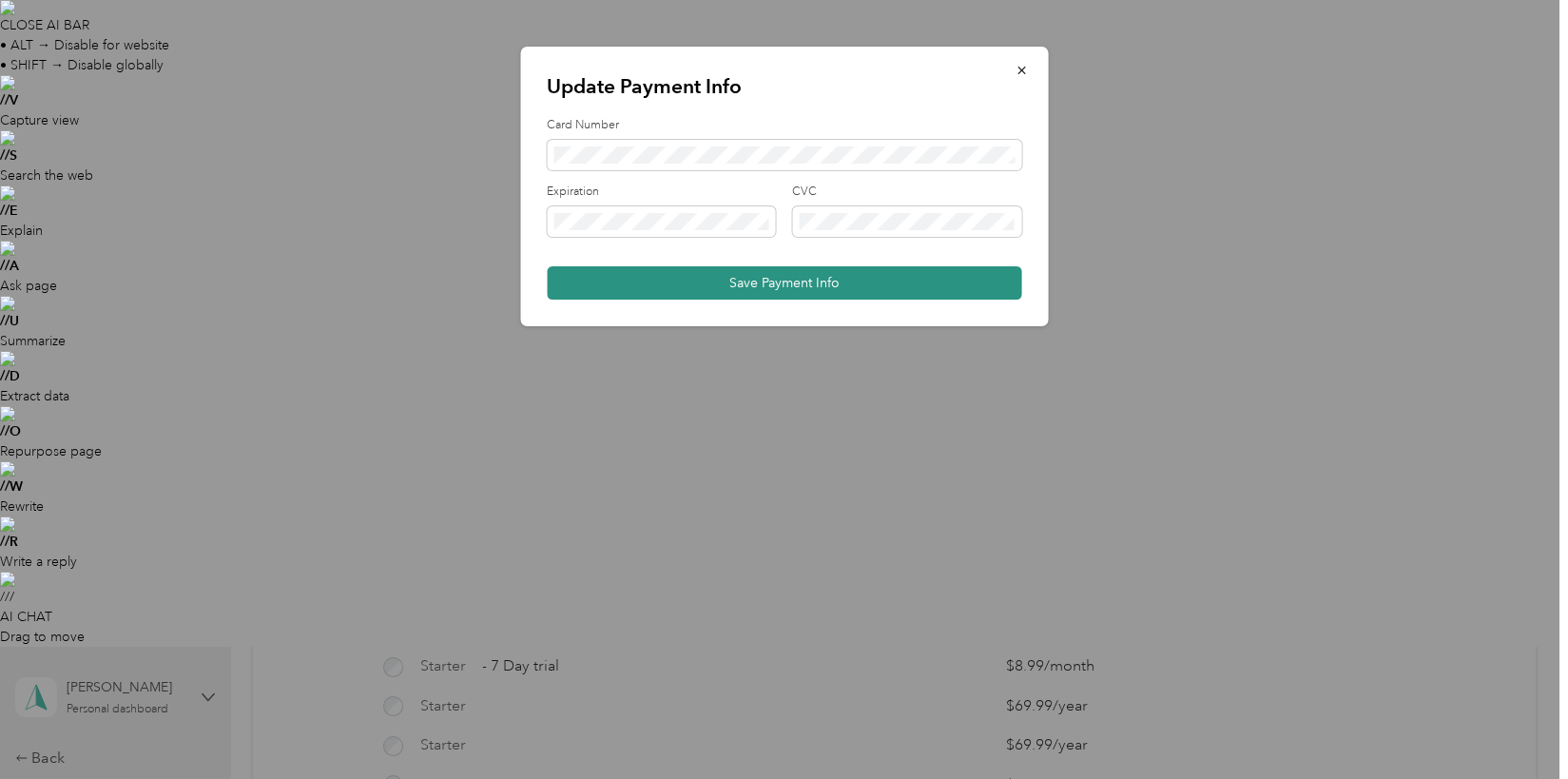
click at [779, 284] on button "Save Payment Info" at bounding box center [784, 283] width 475 height 34
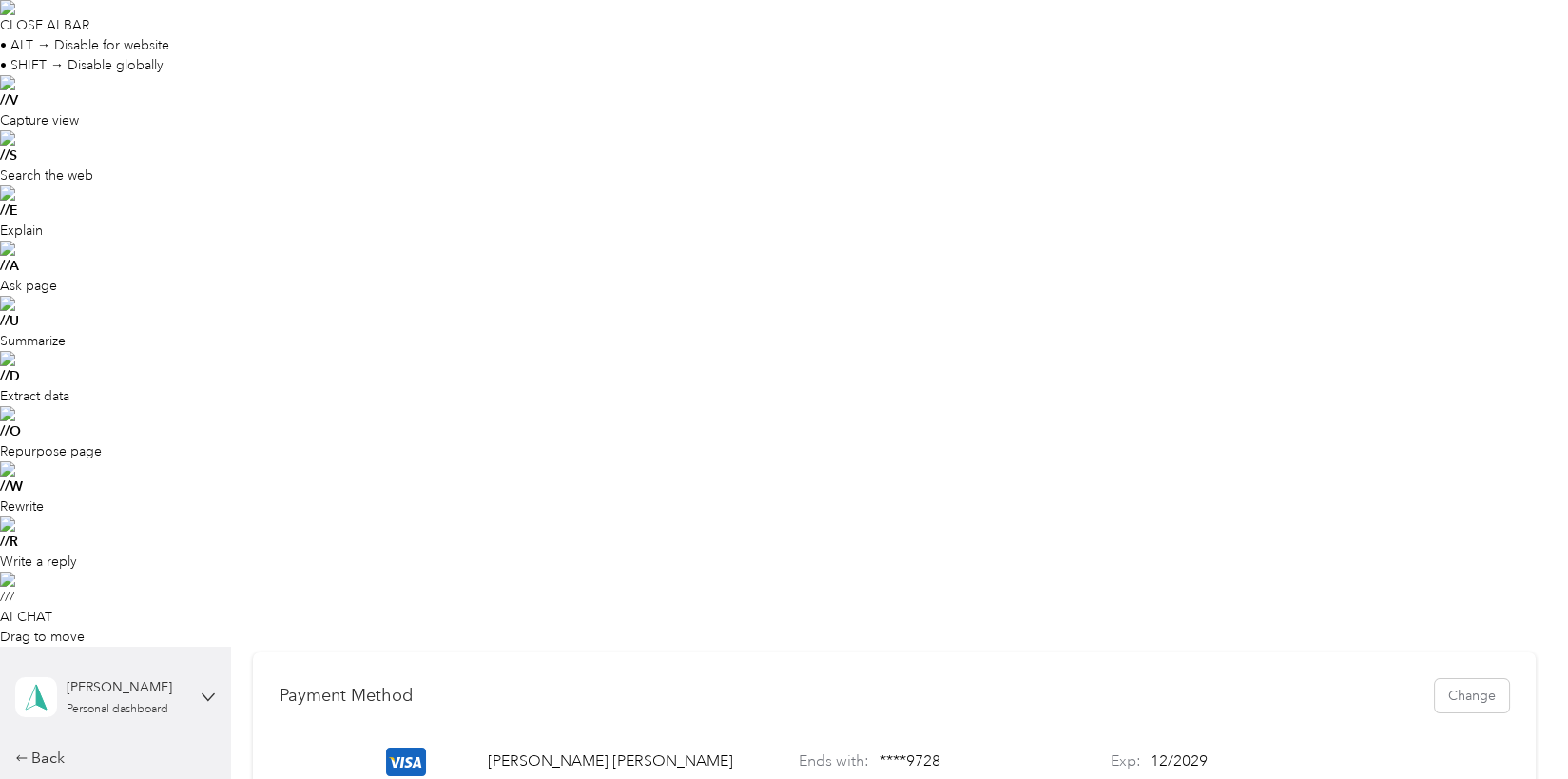
scroll to position [0, 0]
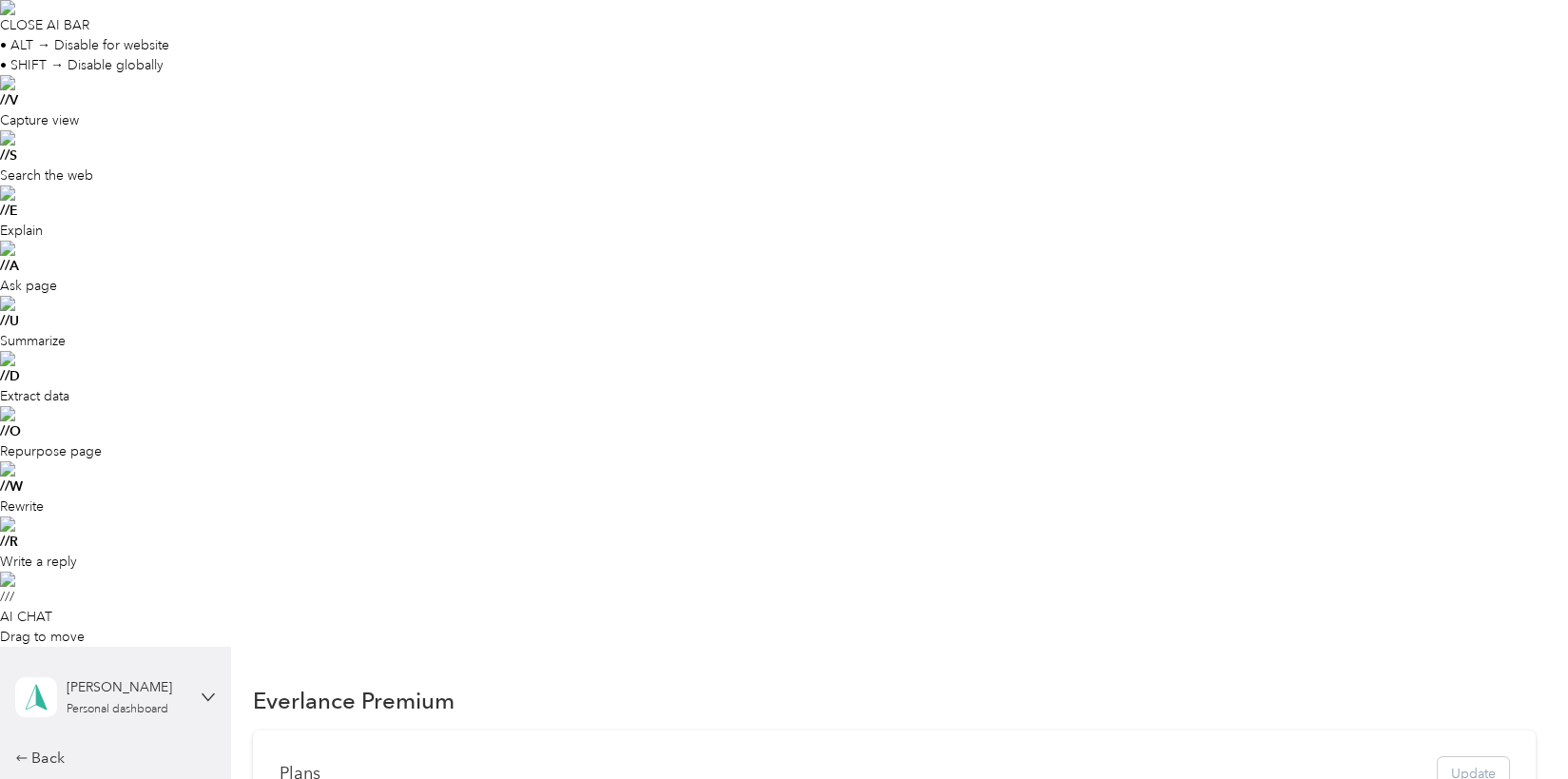
click at [65, 776] on span "Profile" at bounding box center [67, 786] width 39 height 20
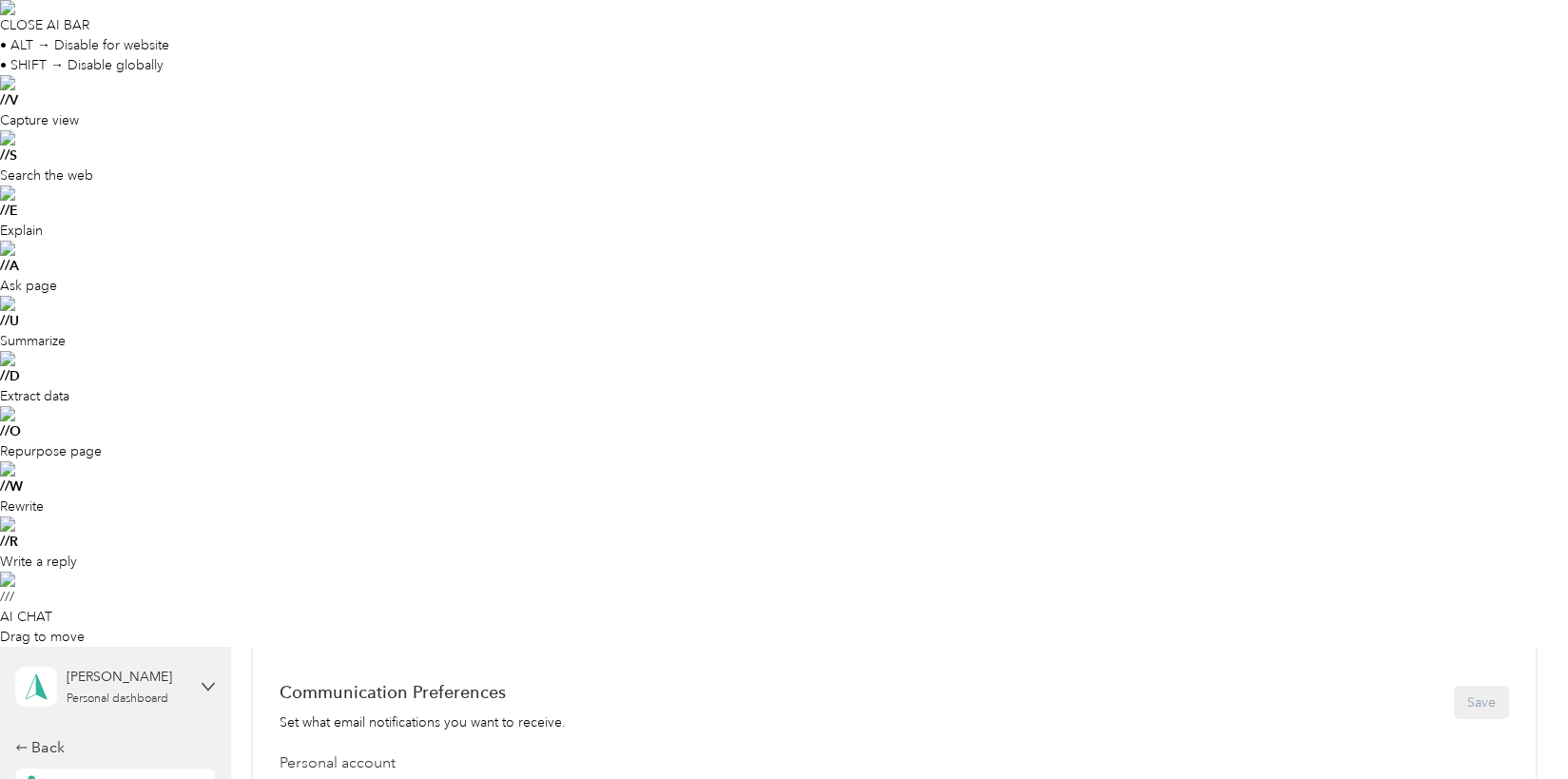
click at [1496, 686] on button "Save" at bounding box center [1481, 702] width 55 height 34
click at [42, 746] on div "Back" at bounding box center [111, 758] width 190 height 23
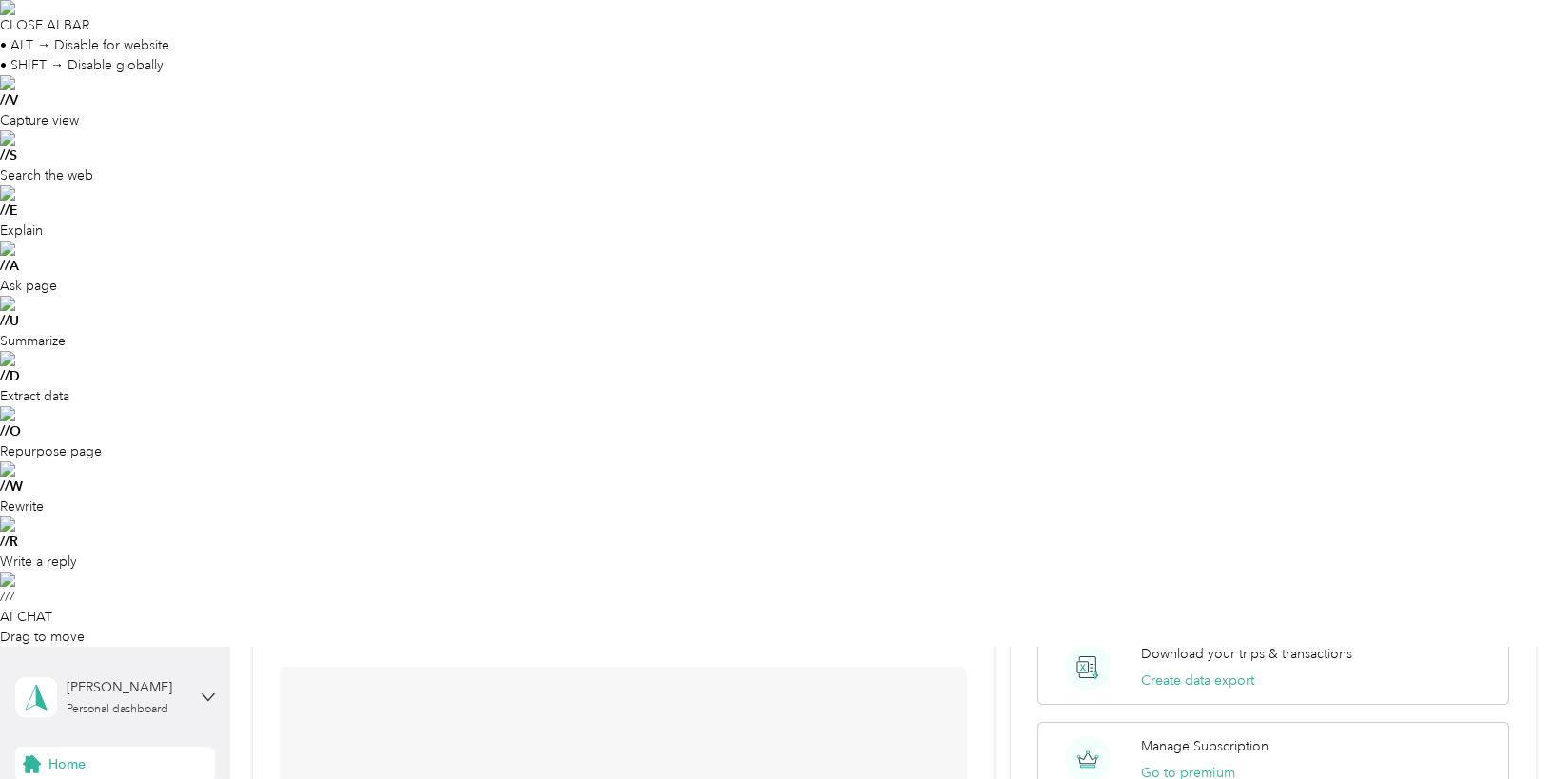
scroll to position [167, 0]
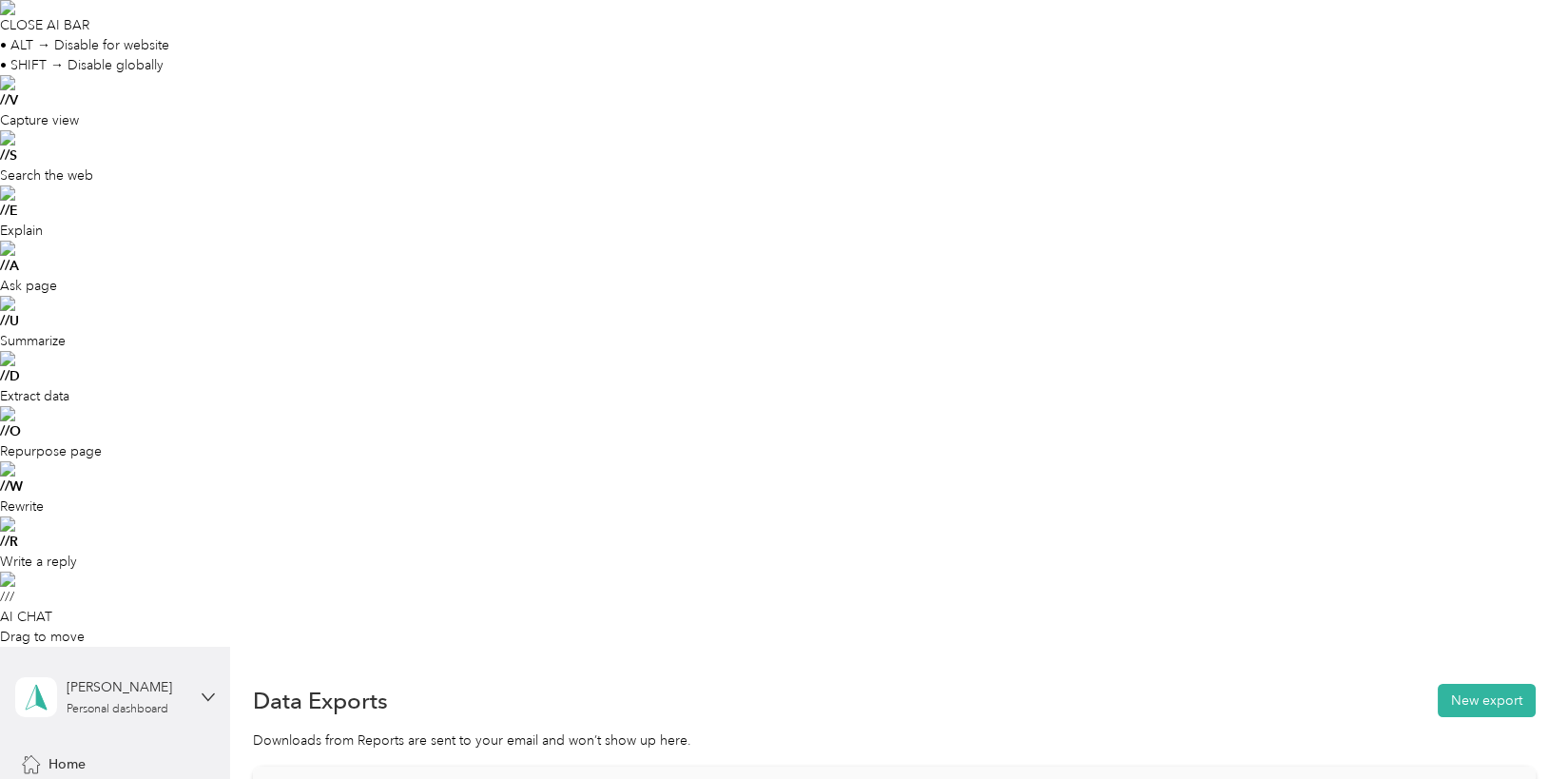
click at [1448, 684] on button "New Report" at bounding box center [1477, 700] width 119 height 34
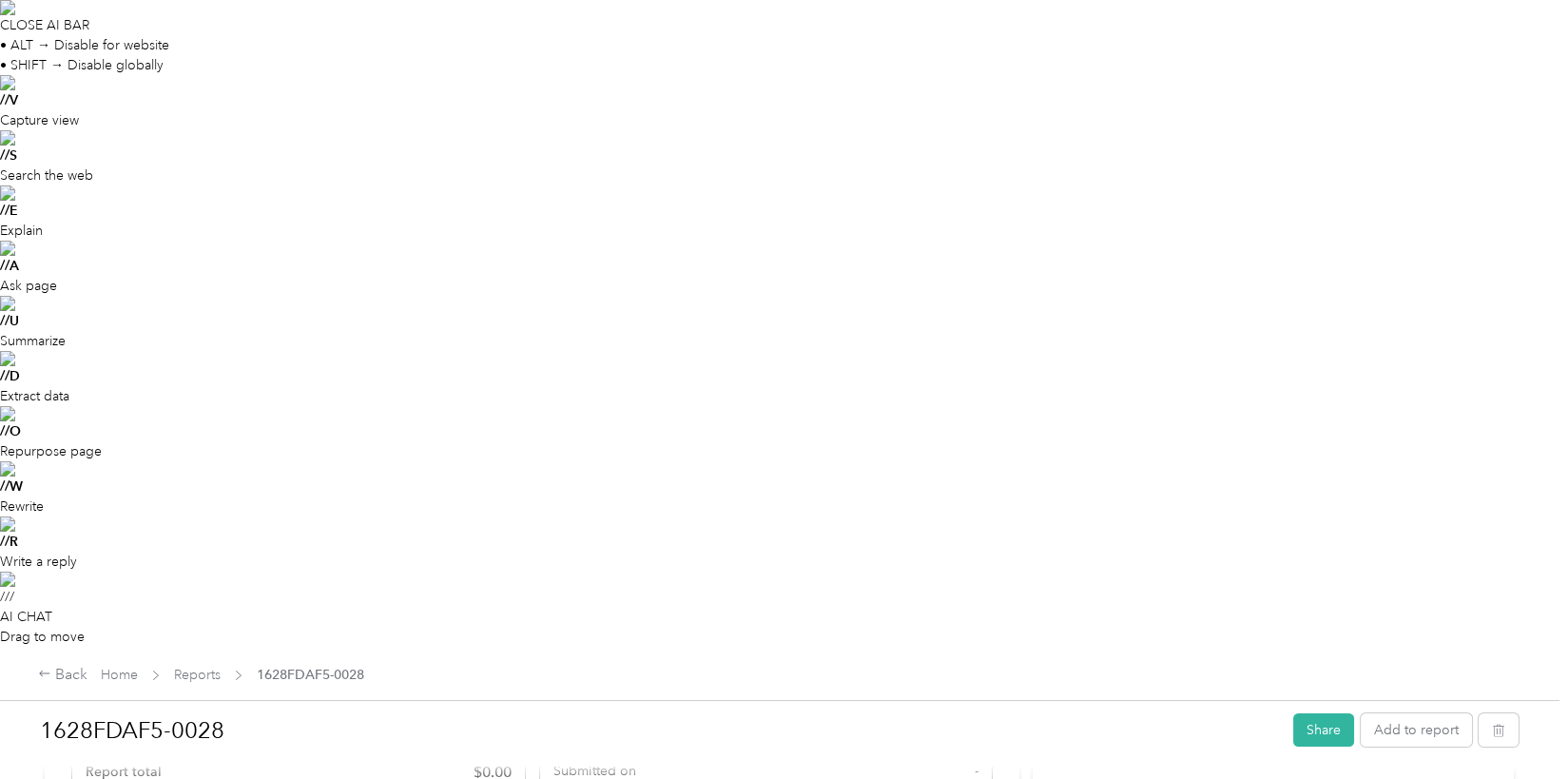
scroll to position [342, 0]
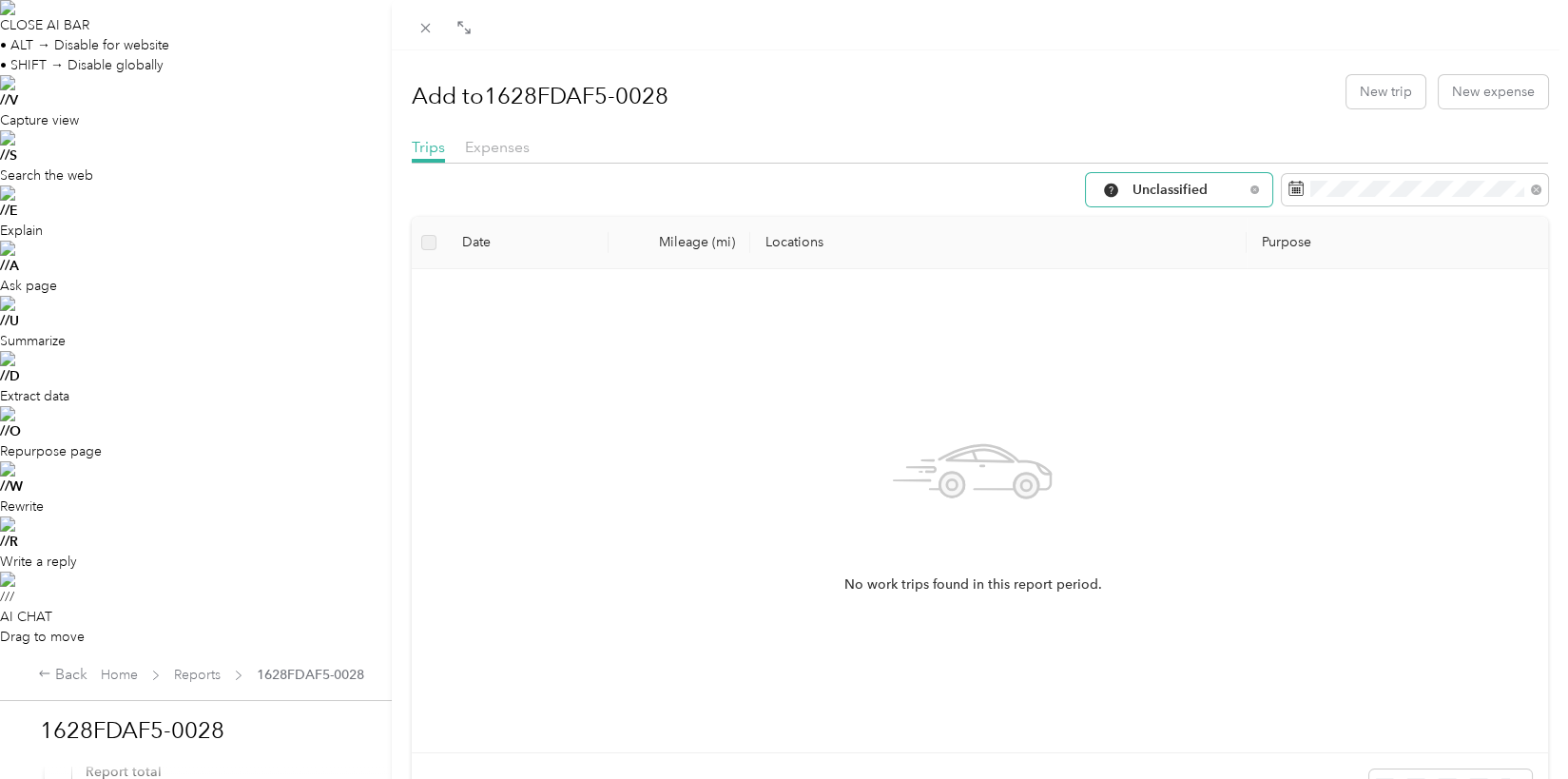
click at [1224, 187] on span "Unclassified" at bounding box center [1188, 190] width 112 height 13
click at [1182, 277] on li "Work" at bounding box center [1164, 291] width 187 height 34
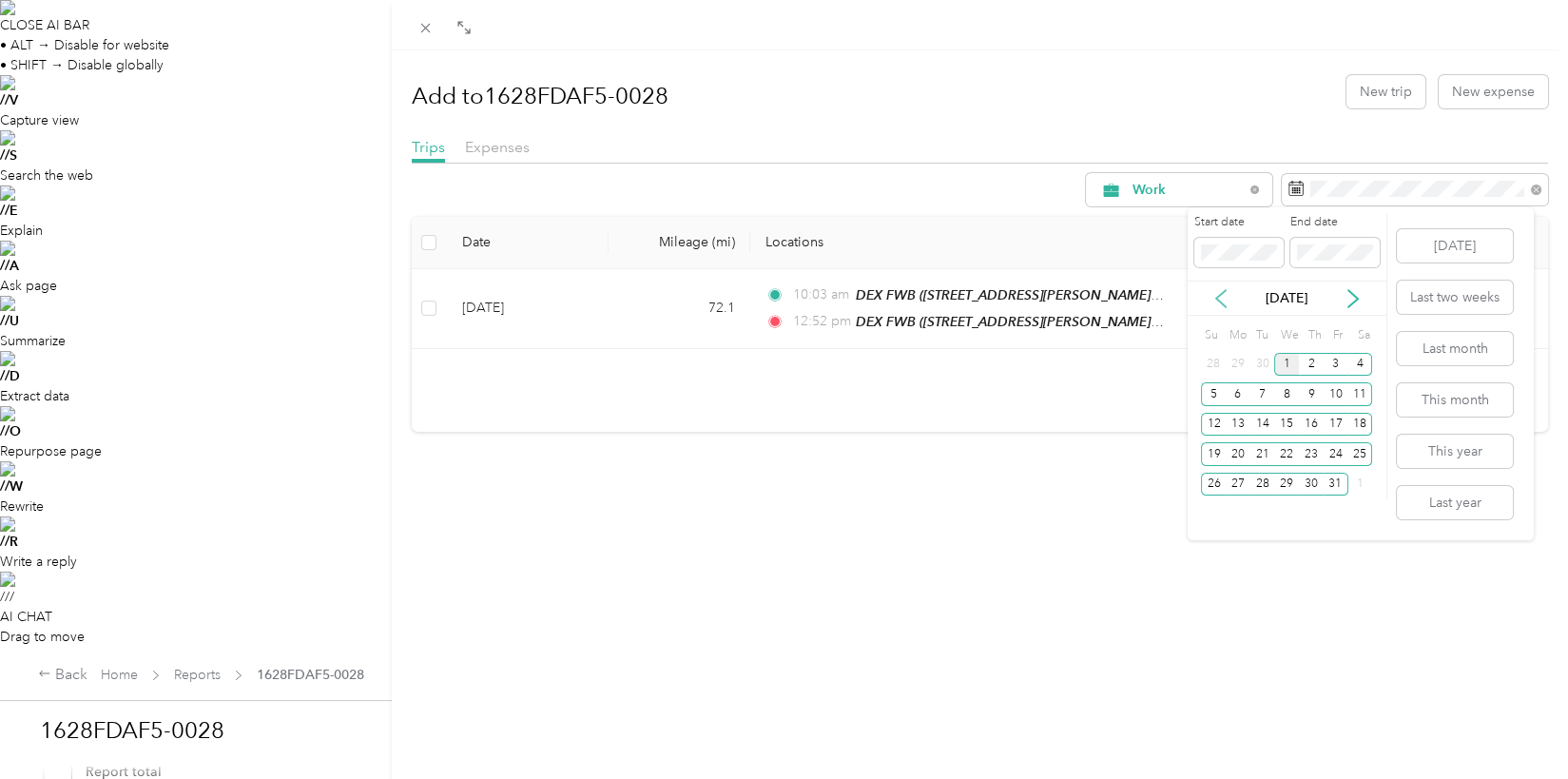
click at [1225, 305] on icon at bounding box center [1221, 299] width 10 height 17
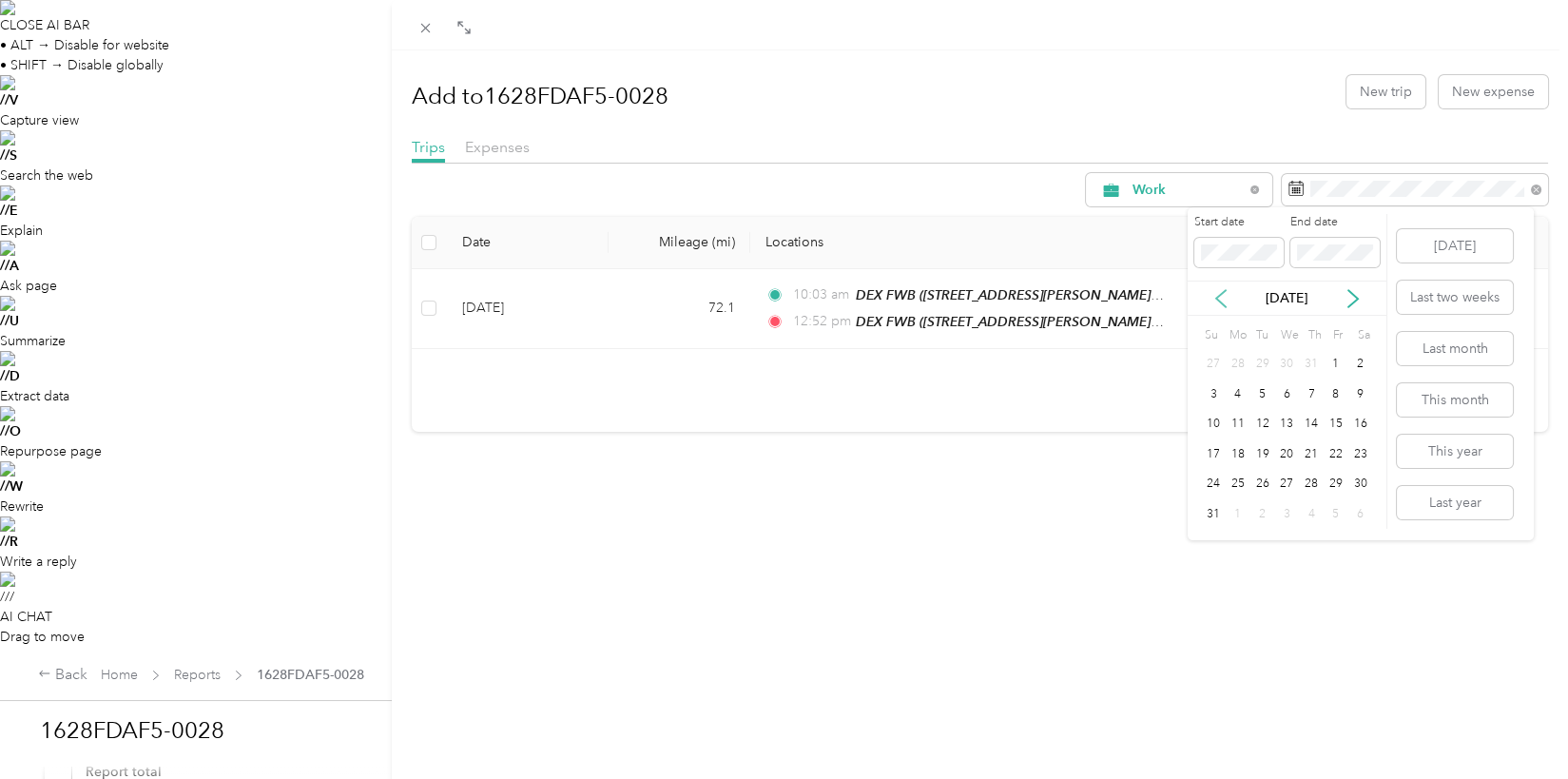
click at [1224, 305] on icon at bounding box center [1221, 299] width 10 height 17
click at [1261, 362] on div "1" at bounding box center [1263, 364] width 25 height 24
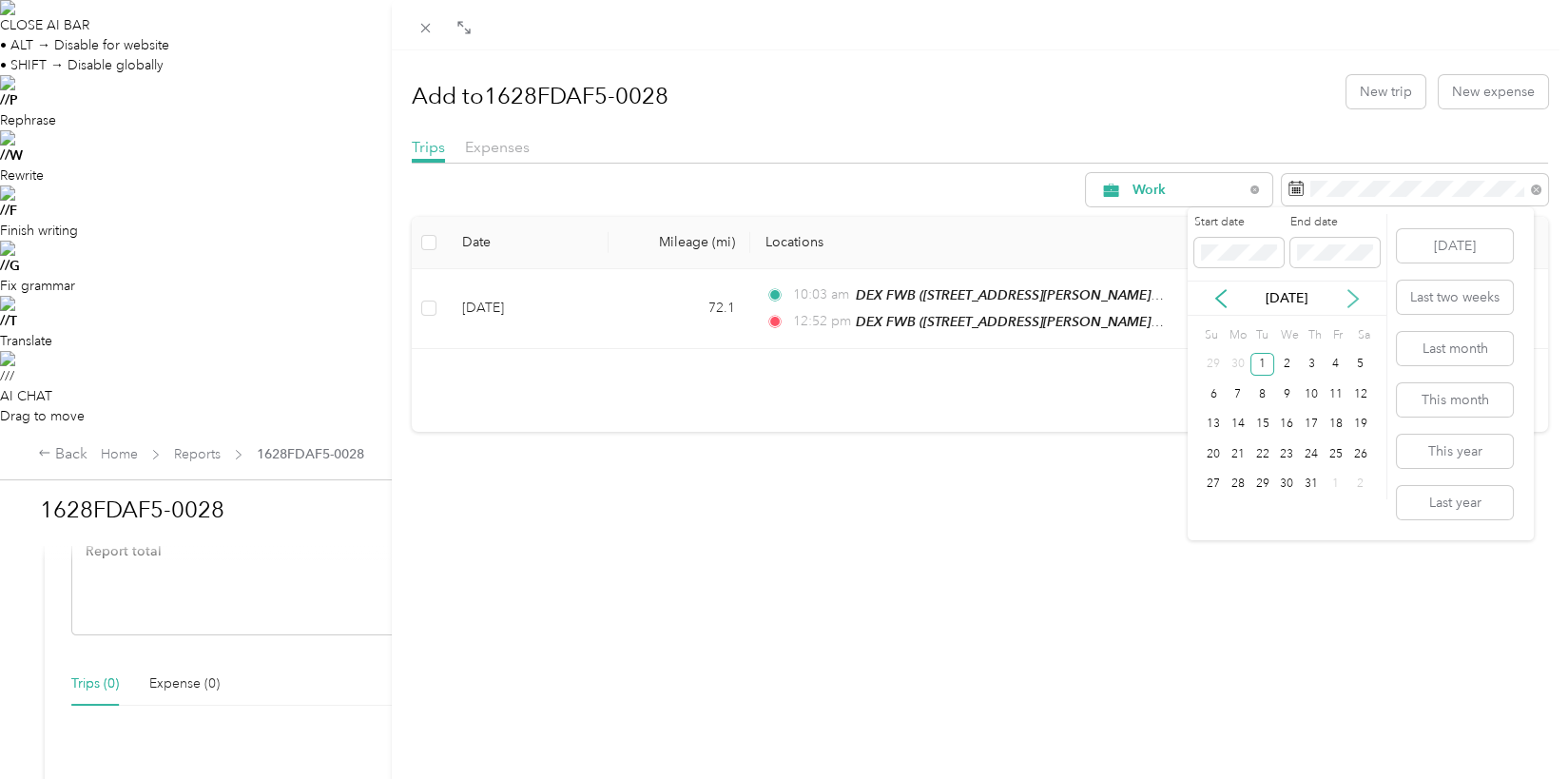
click at [1356, 296] on icon at bounding box center [1354, 299] width 19 height 19
click at [1262, 489] on div "30" at bounding box center [1263, 485] width 25 height 24
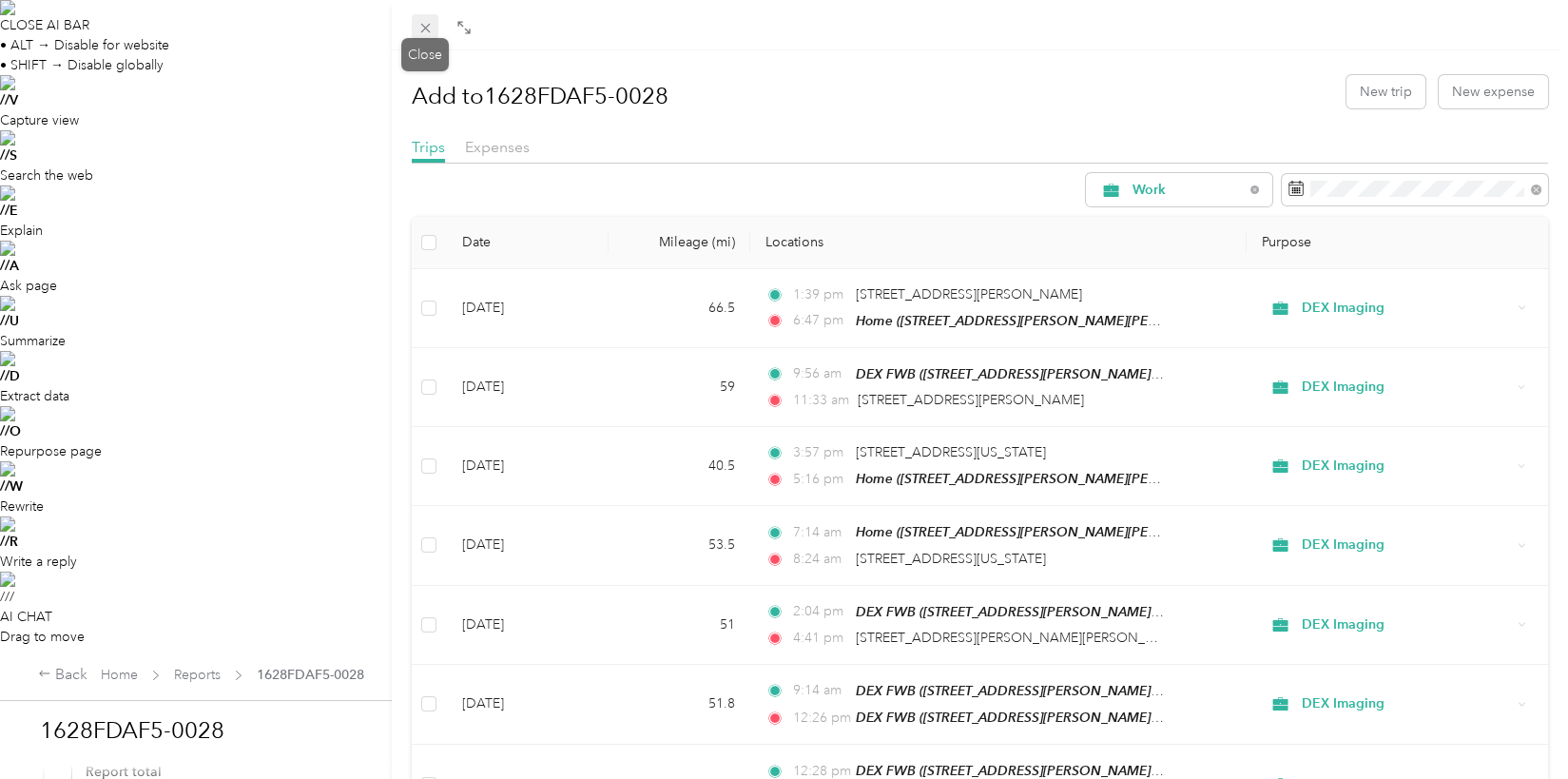
click at [426, 26] on icon at bounding box center [425, 29] width 10 height 10
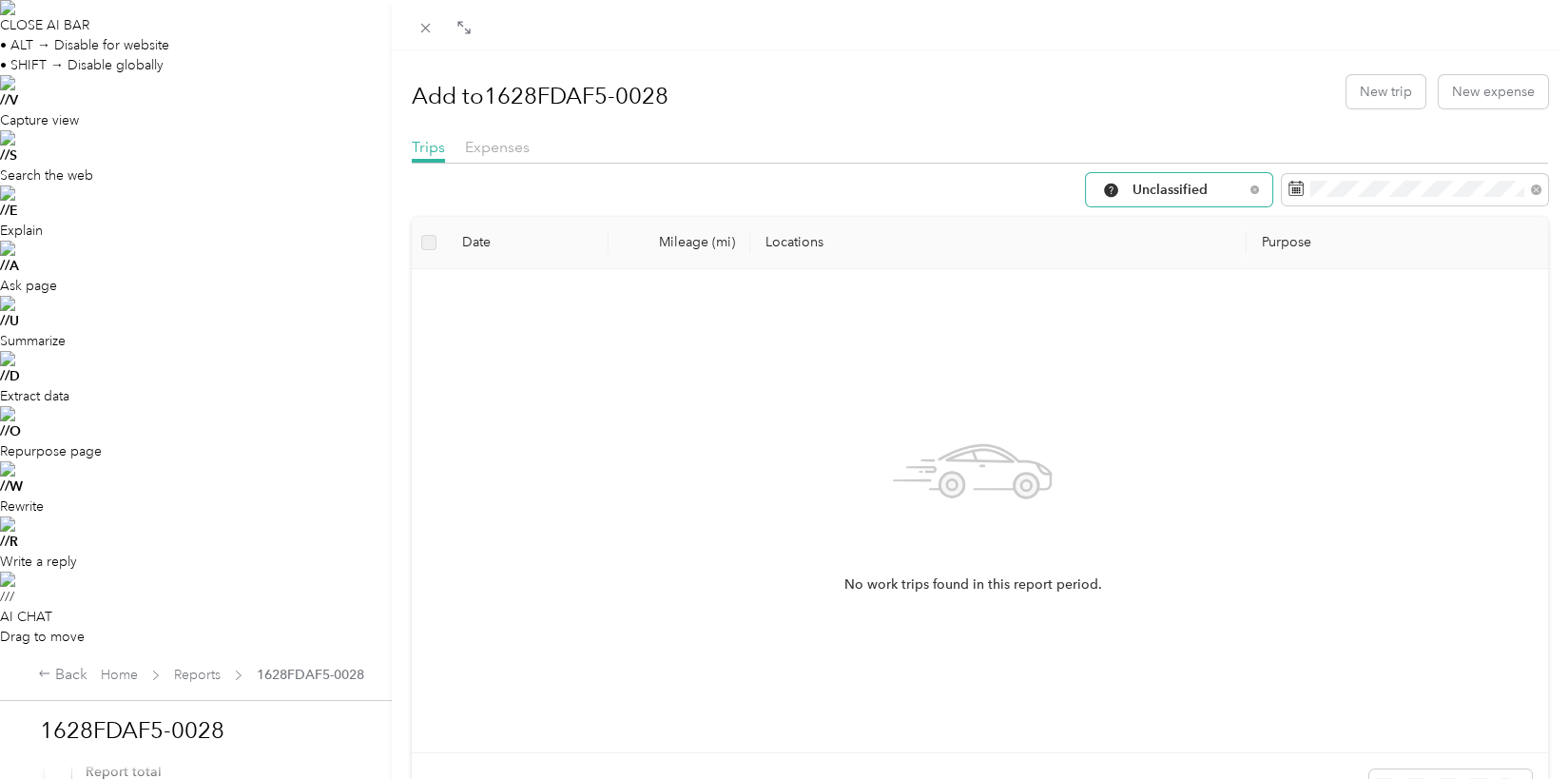
click at [1192, 190] on span "Unclassified" at bounding box center [1188, 190] width 112 height 13
click at [1172, 289] on span "Work" at bounding box center [1182, 291] width 127 height 20
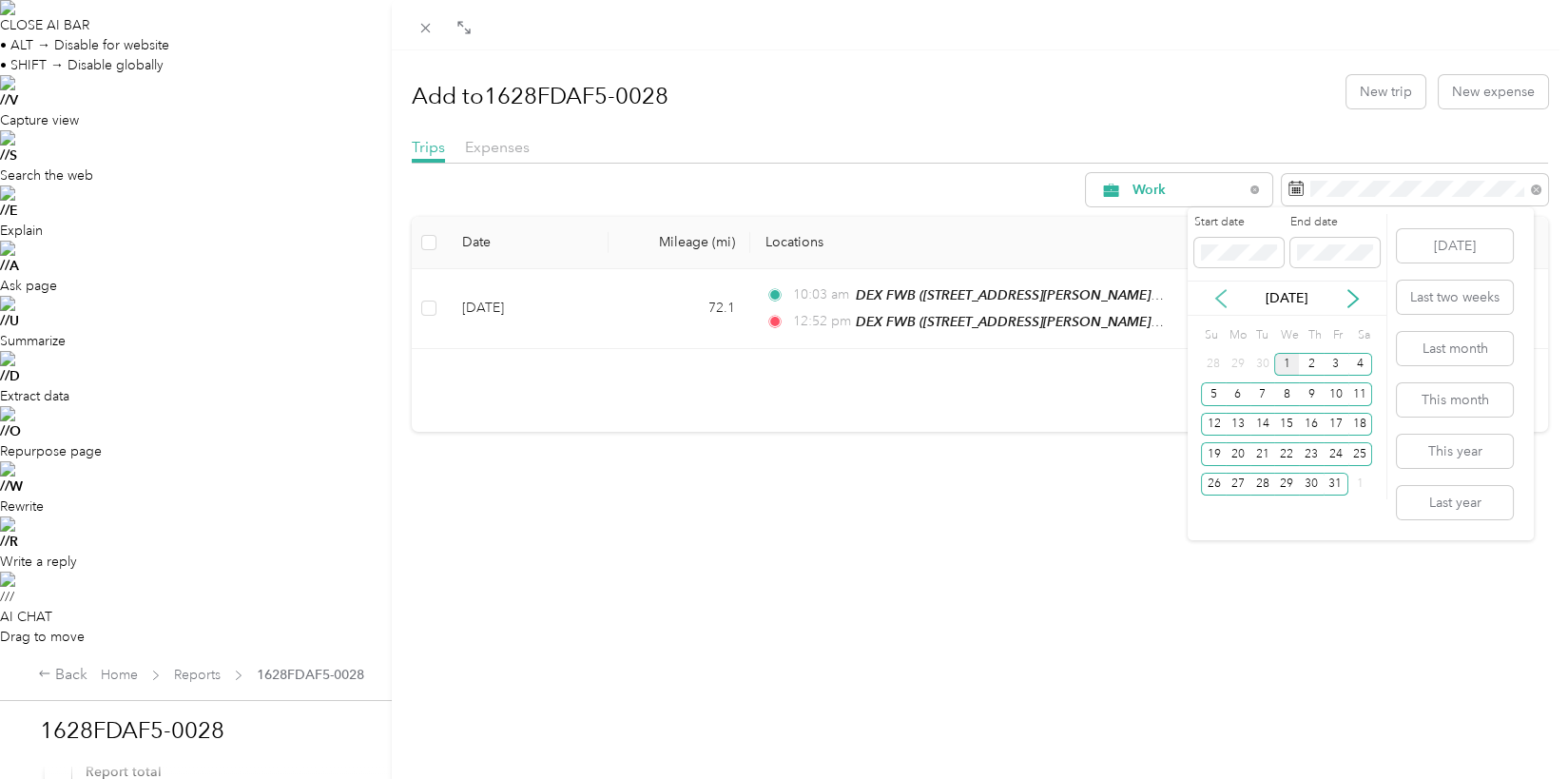
click at [1220, 296] on icon at bounding box center [1221, 299] width 19 height 19
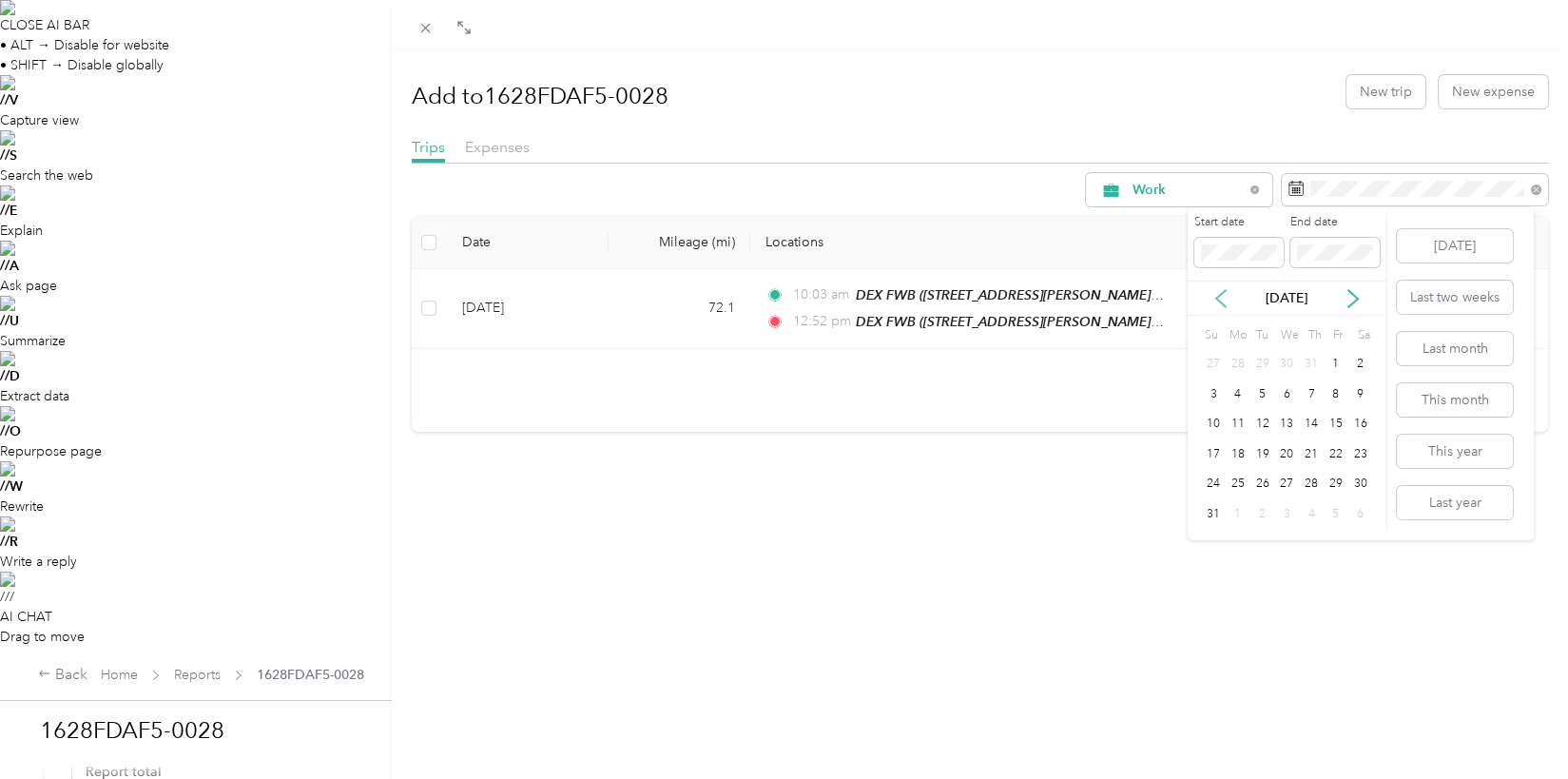
click at [1220, 296] on icon at bounding box center [1221, 299] width 19 height 19
click at [1259, 353] on div "1" at bounding box center [1263, 364] width 25 height 24
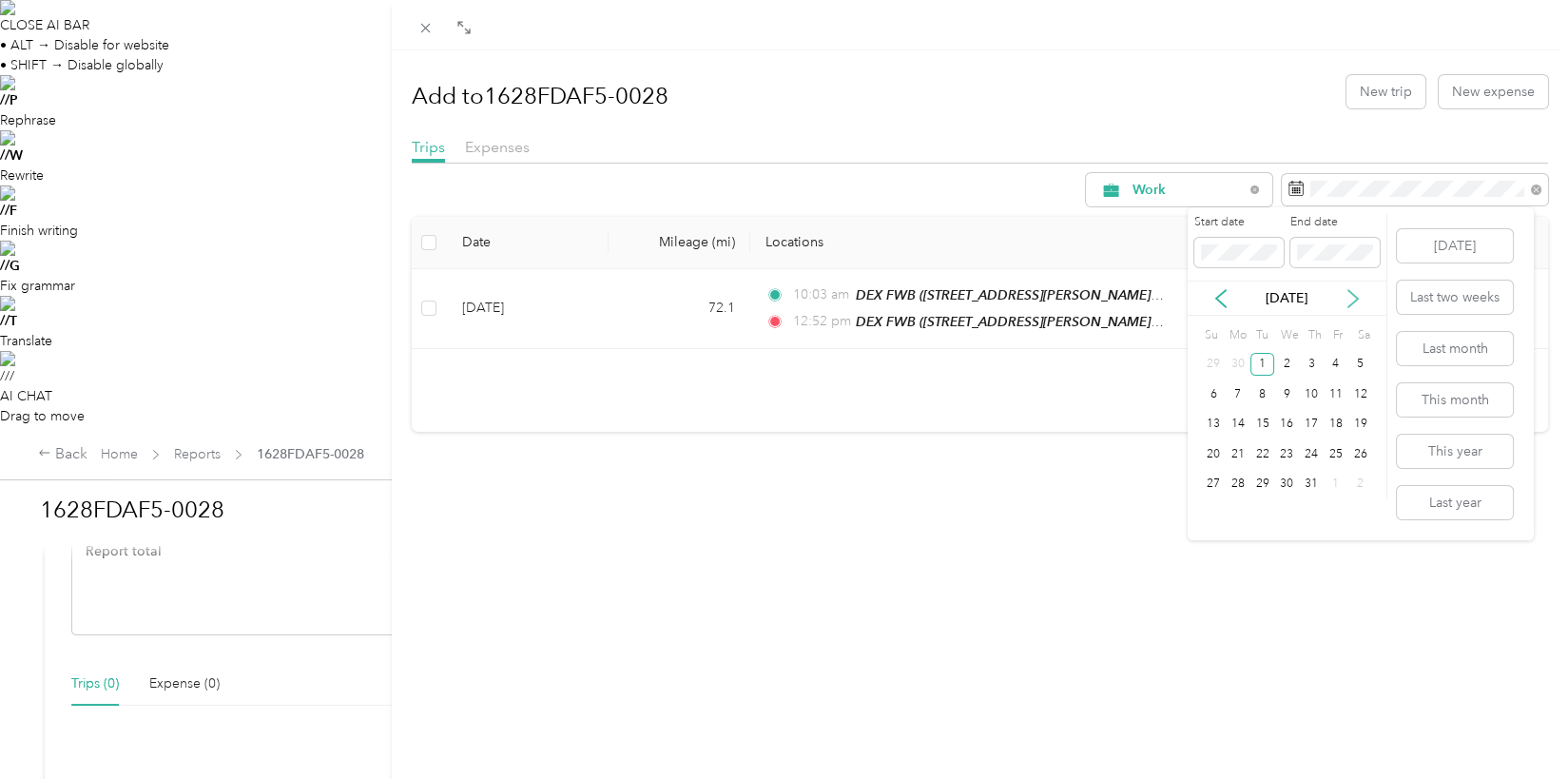
click at [1357, 301] on icon at bounding box center [1354, 299] width 19 height 19
click at [1259, 360] on div "30" at bounding box center [1263, 364] width 25 height 24
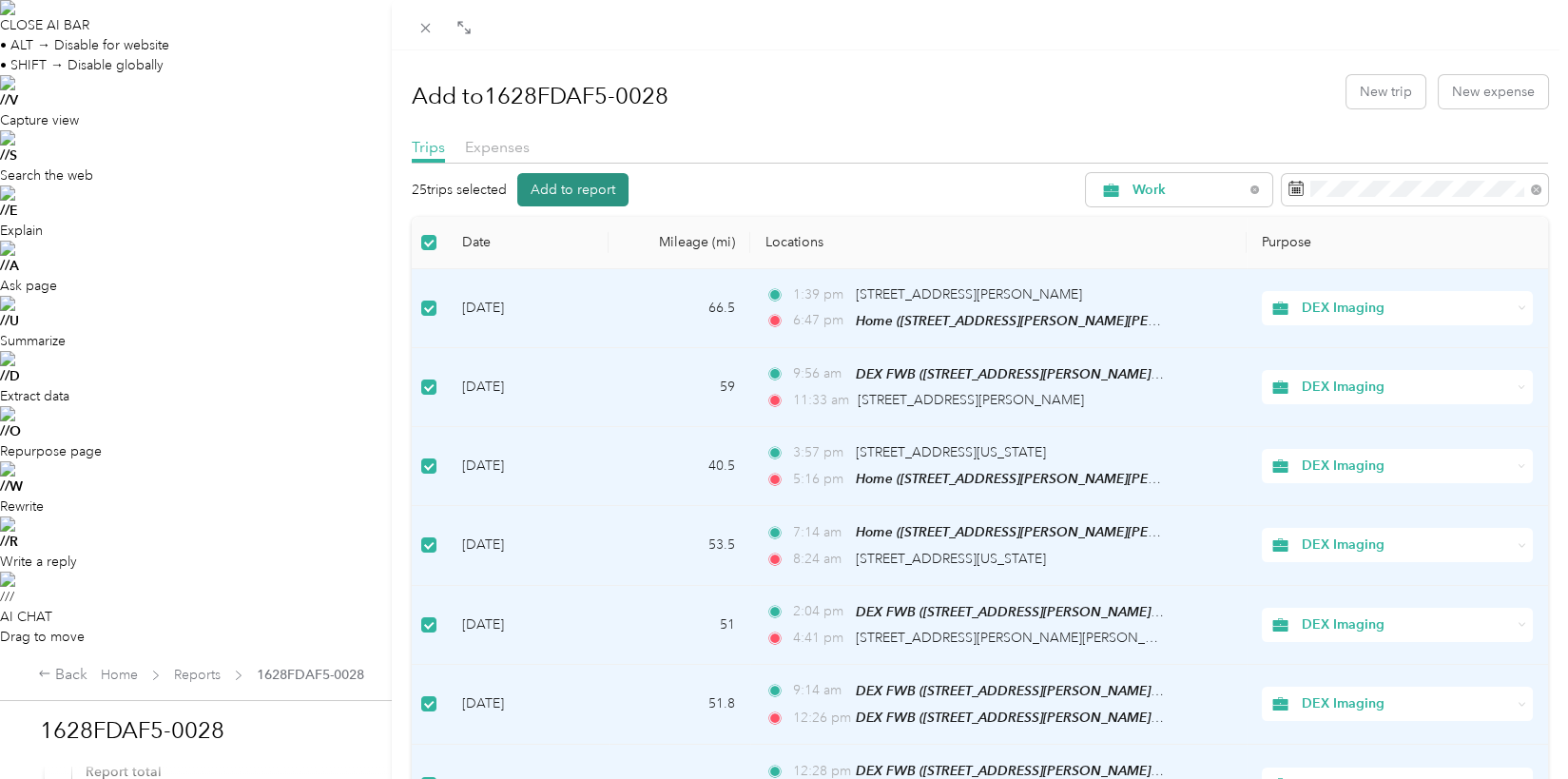
click at [578, 190] on button "Add to report" at bounding box center [573, 189] width 112 height 34
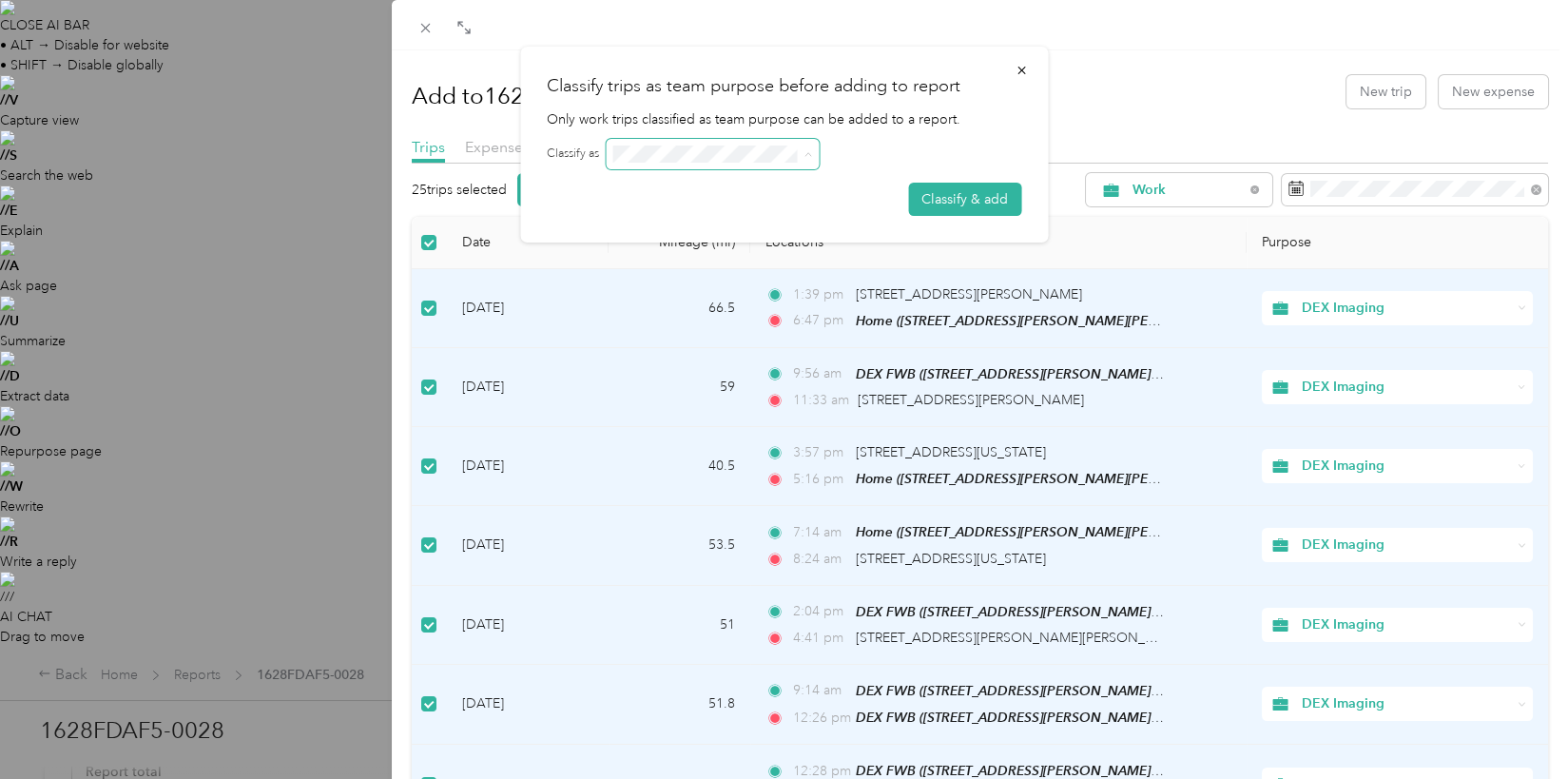
click at [807, 158] on icon at bounding box center [808, 154] width 9 height 9
click at [971, 188] on button "Classify & add" at bounding box center [965, 199] width 113 height 34
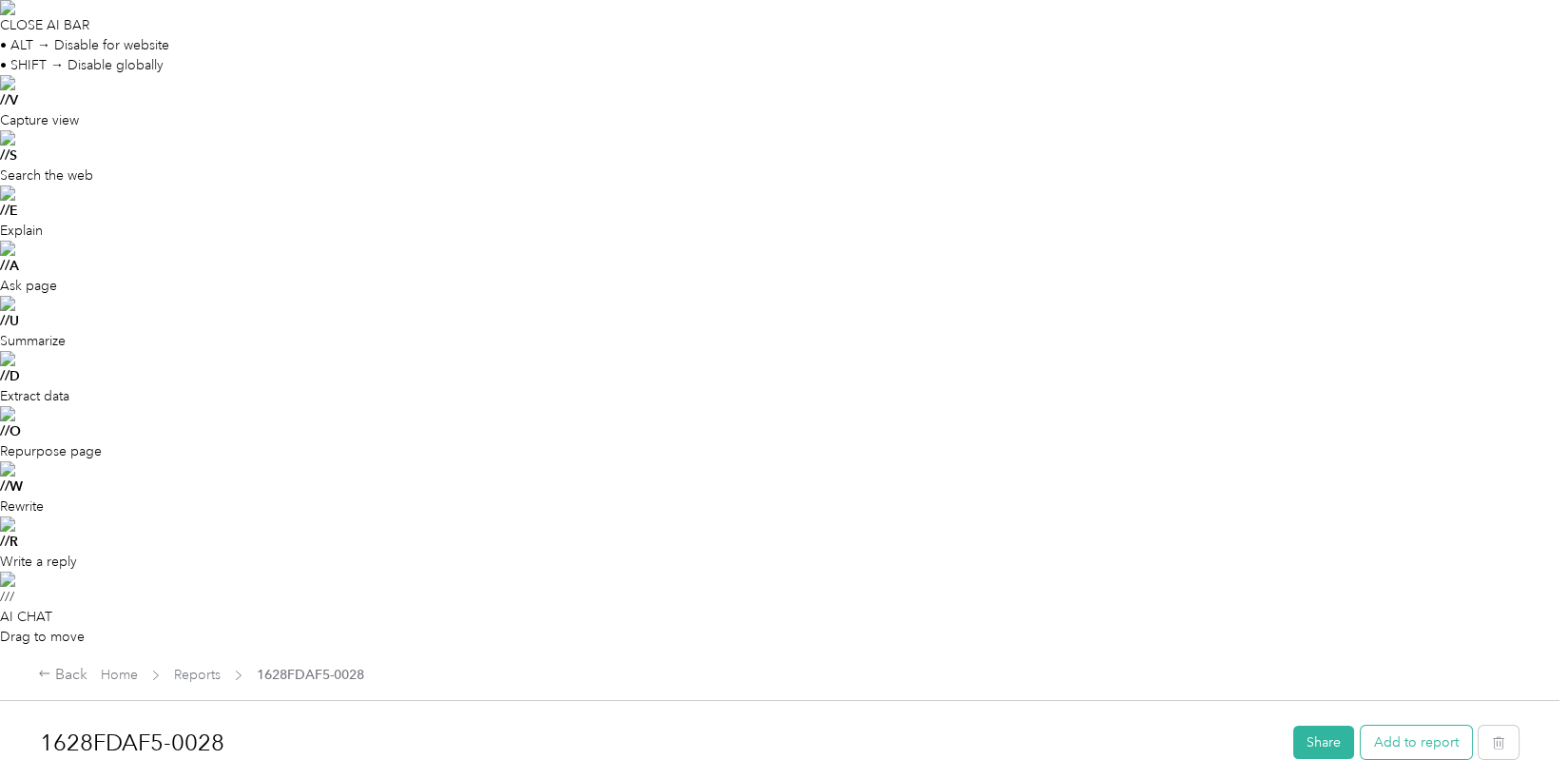
click at [1391, 726] on button "Add to report" at bounding box center [1416, 742] width 112 height 34
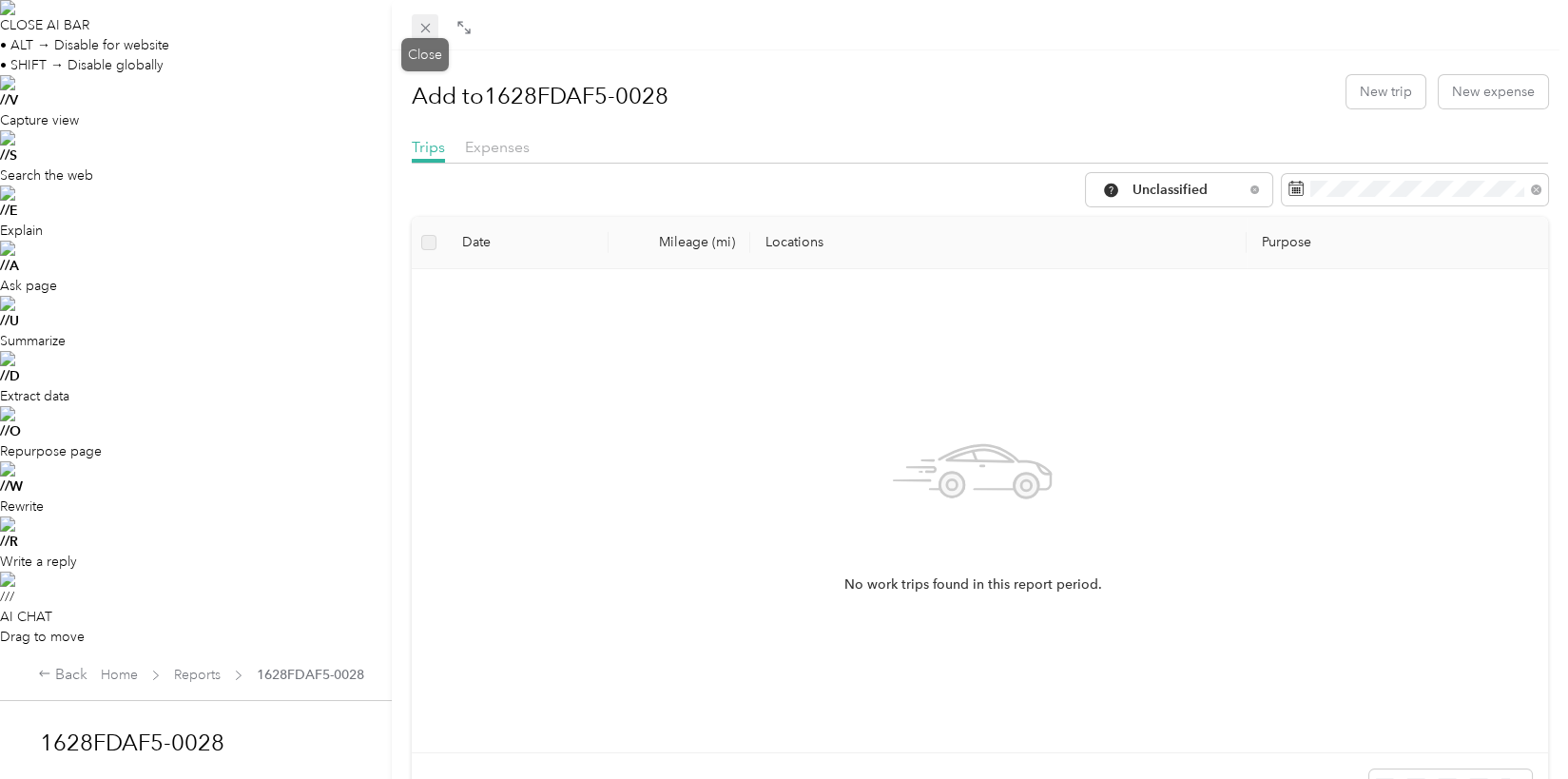
click at [424, 29] on icon at bounding box center [425, 29] width 10 height 10
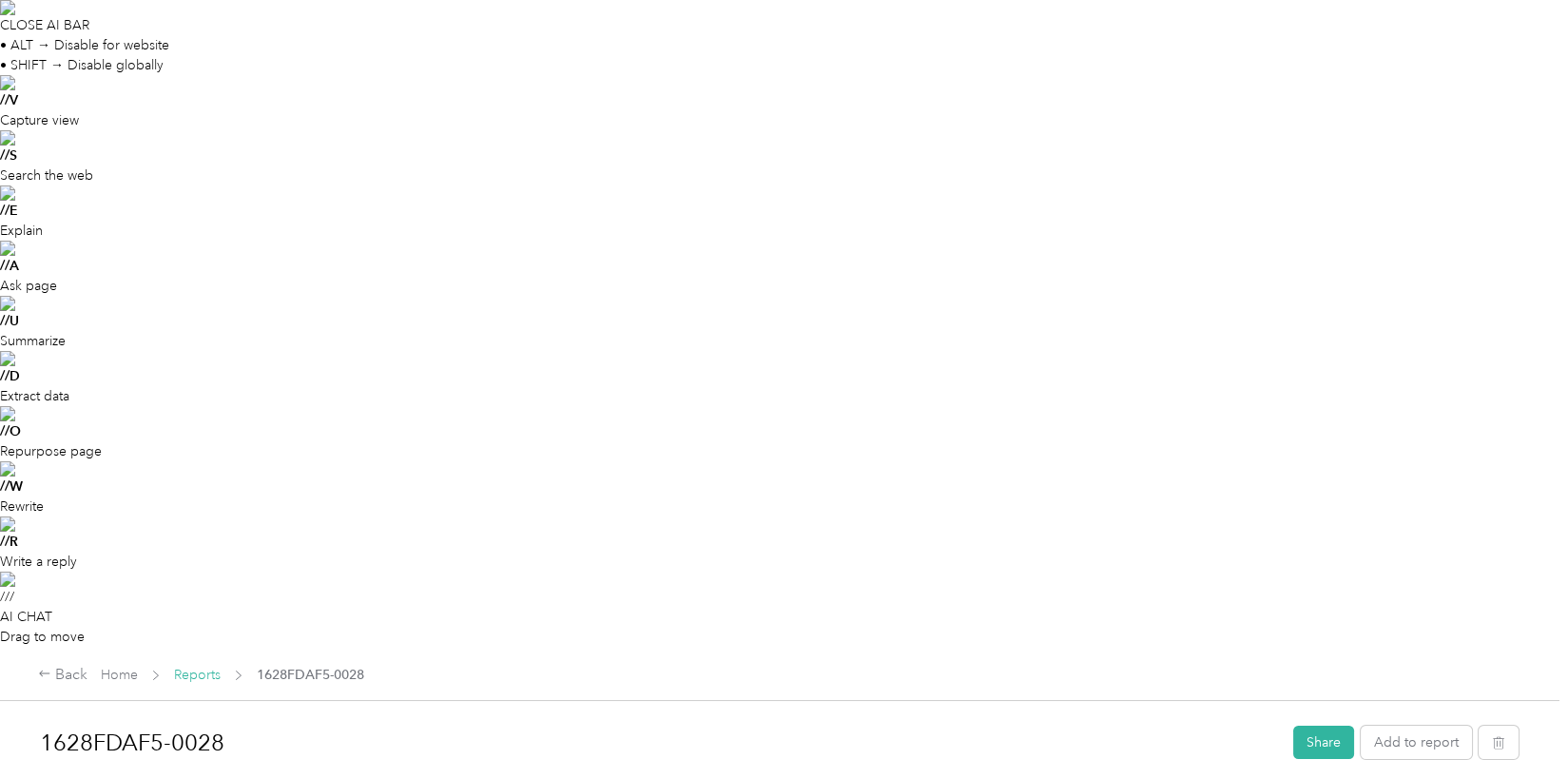
click at [187, 666] on link "Reports" at bounding box center [197, 674] width 46 height 16
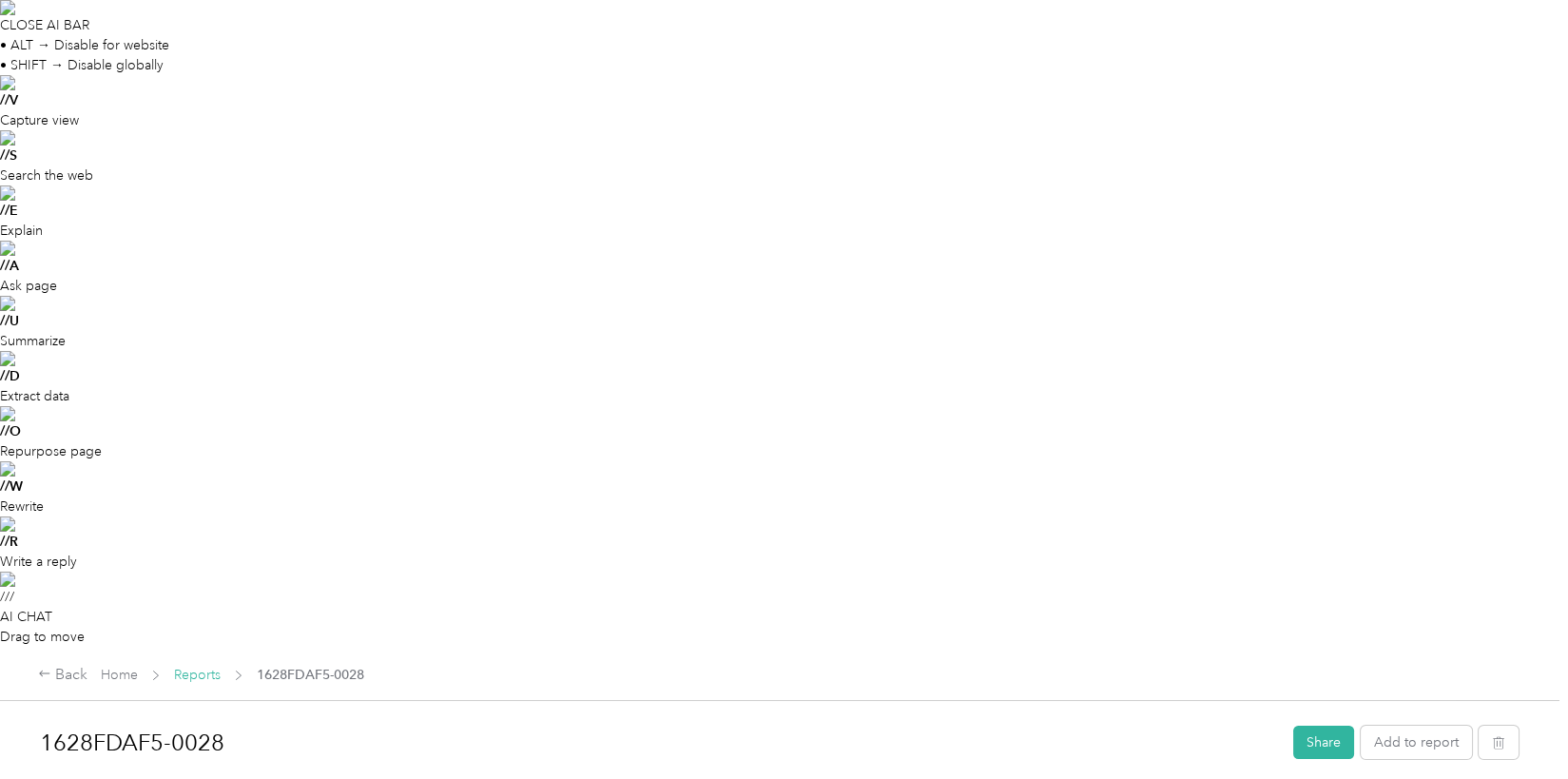
click at [198, 666] on link "Reports" at bounding box center [197, 674] width 46 height 16
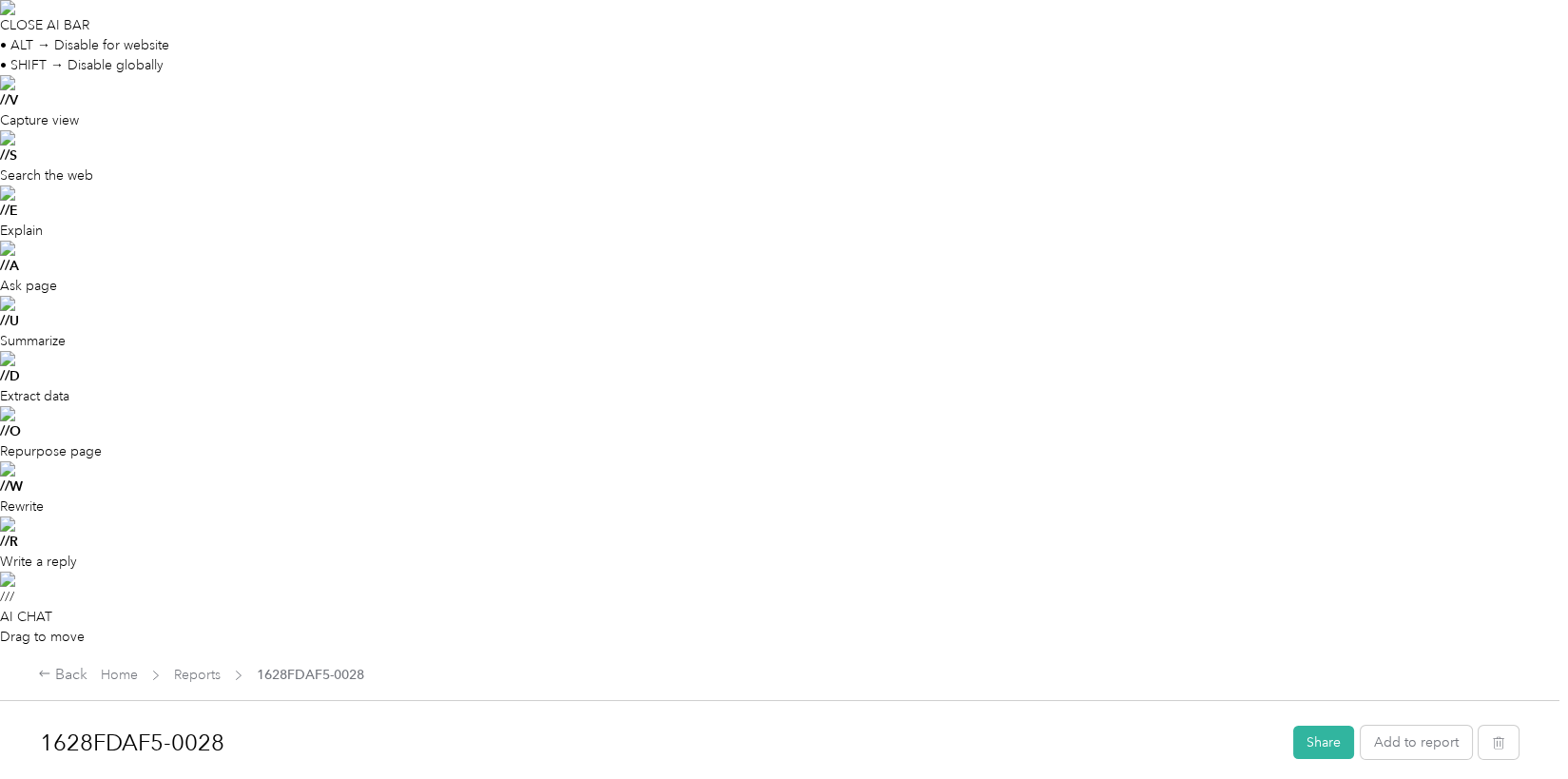
click at [206, 774] on div at bounding box center [780, 784] width 1479 height 20
click at [169, 720] on h1 "1628FDAF5-0028" at bounding box center [660, 742] width 1240 height 45
click at [0, 115] on html "CLOSE SELECTION BAR • ALT → Disable for website • SHIFT → Disable globally // S…" at bounding box center [779, 390] width 1558 height 779
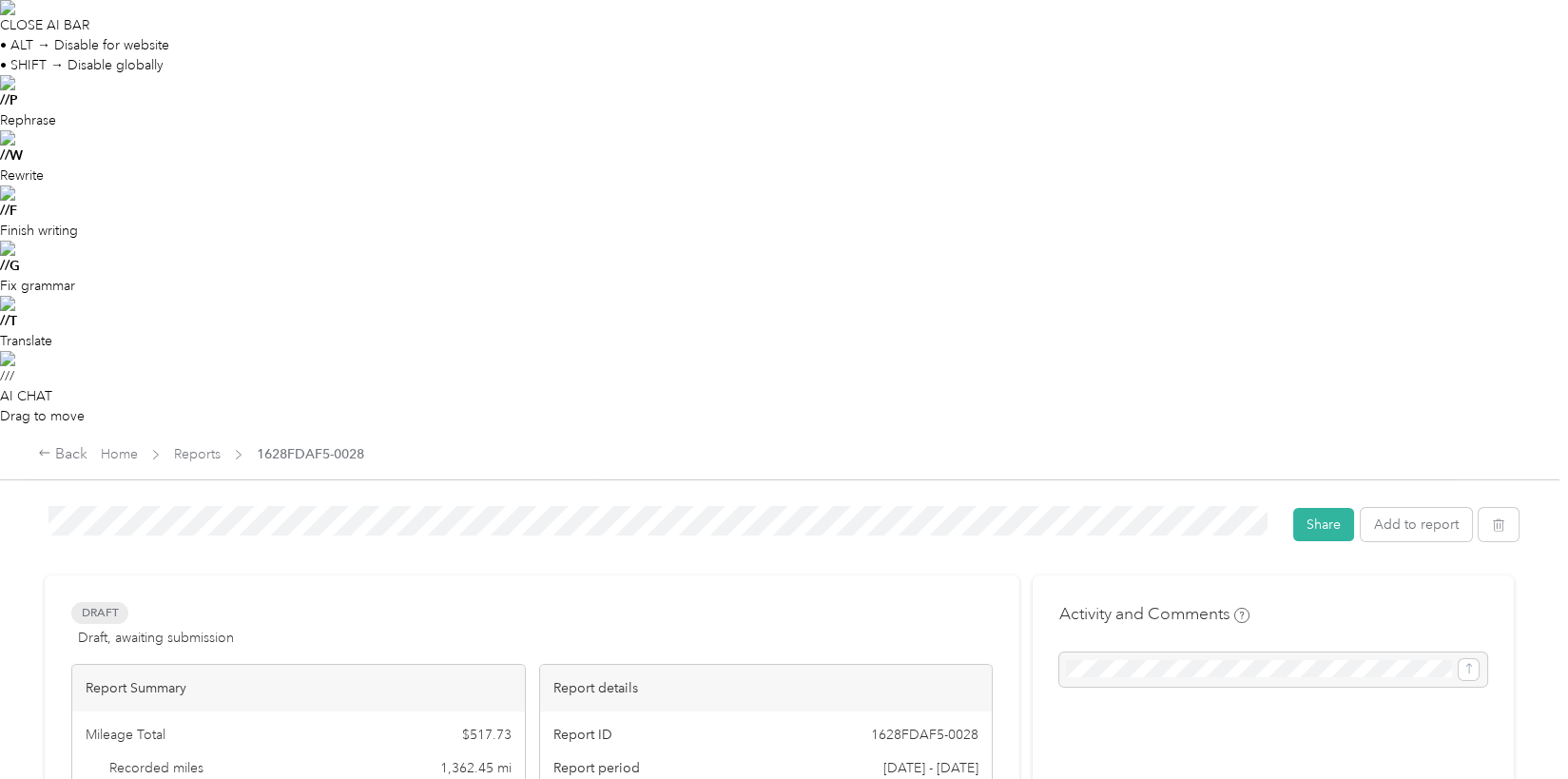
click at [838, 492] on div "Q3 2025 Share Add to report" at bounding box center [780, 527] width 1479 height 69
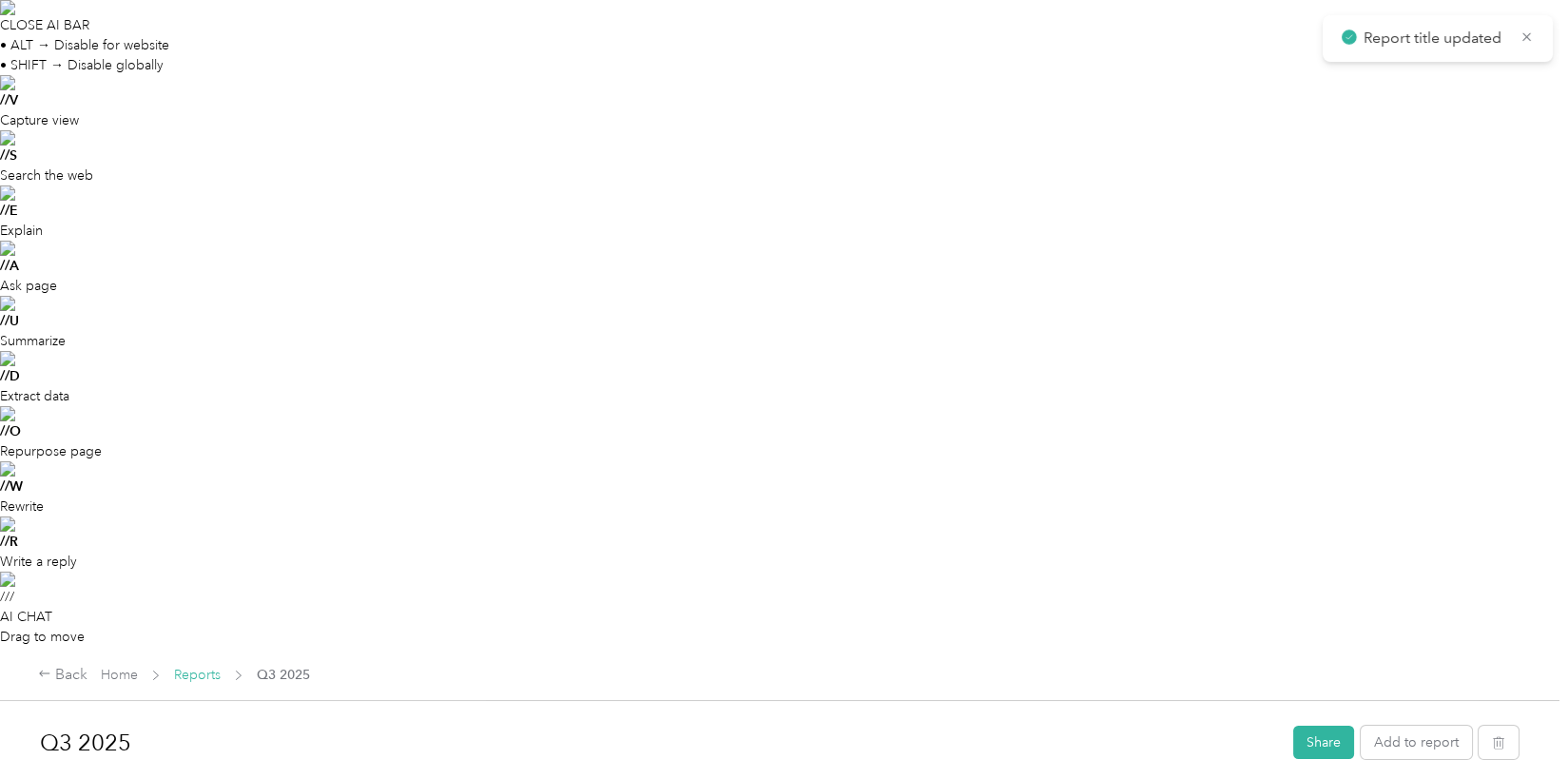
click at [208, 666] on link "Reports" at bounding box center [197, 674] width 46 height 16
